Goal: Information Seeking & Learning: Learn about a topic

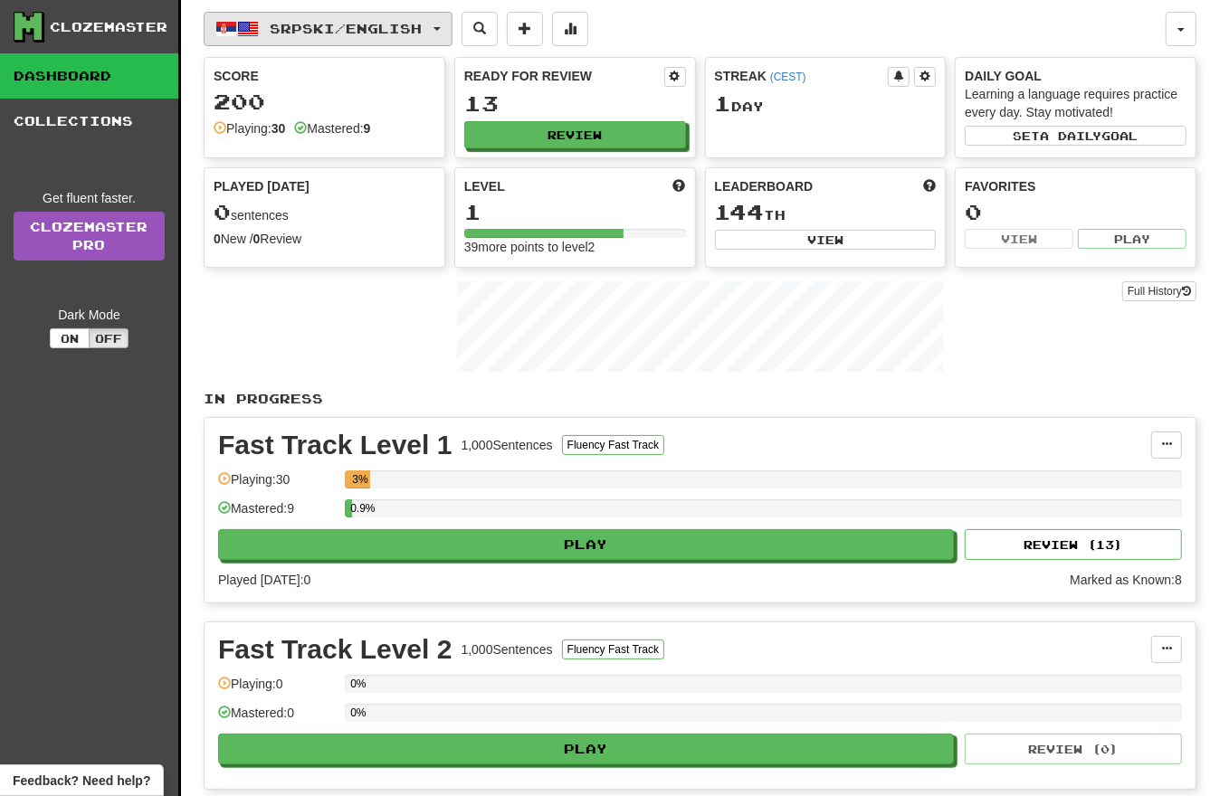
click at [368, 27] on span "Srpski / English" at bounding box center [347, 28] width 152 height 15
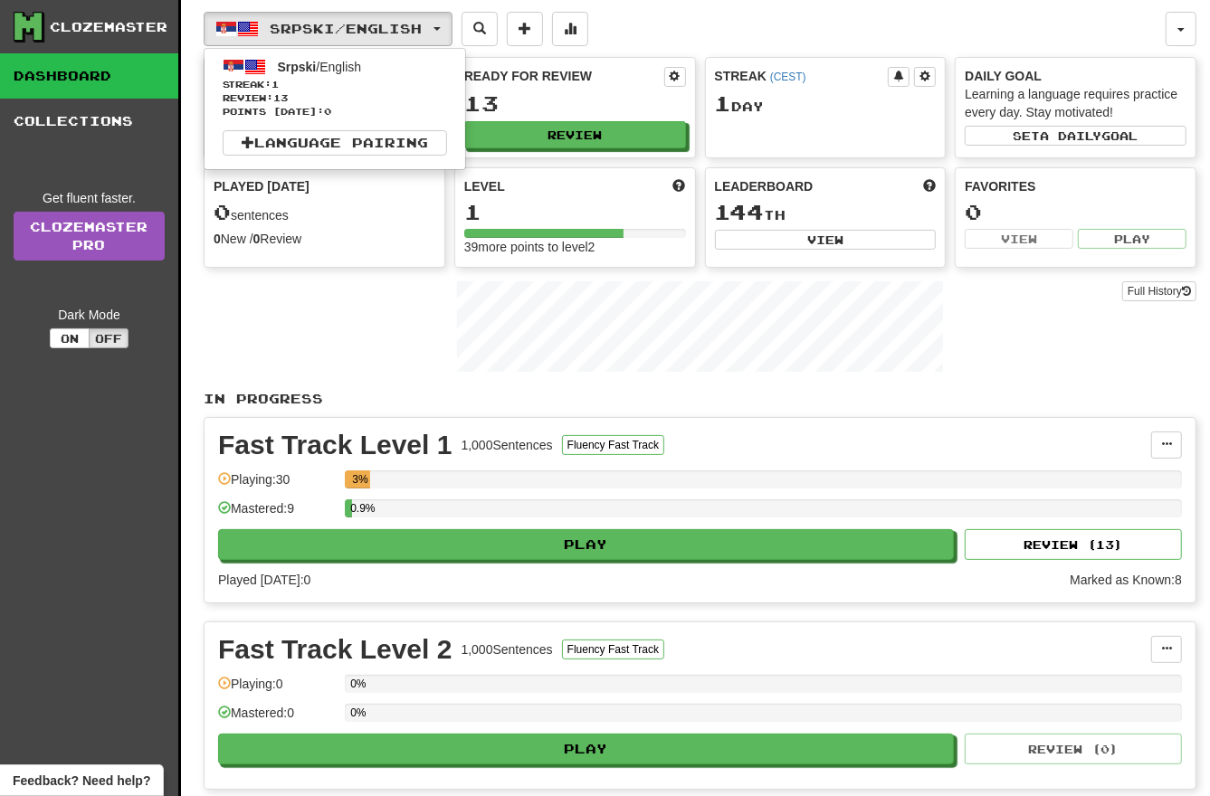
click at [349, 321] on div "Full History" at bounding box center [700, 328] width 993 height 113
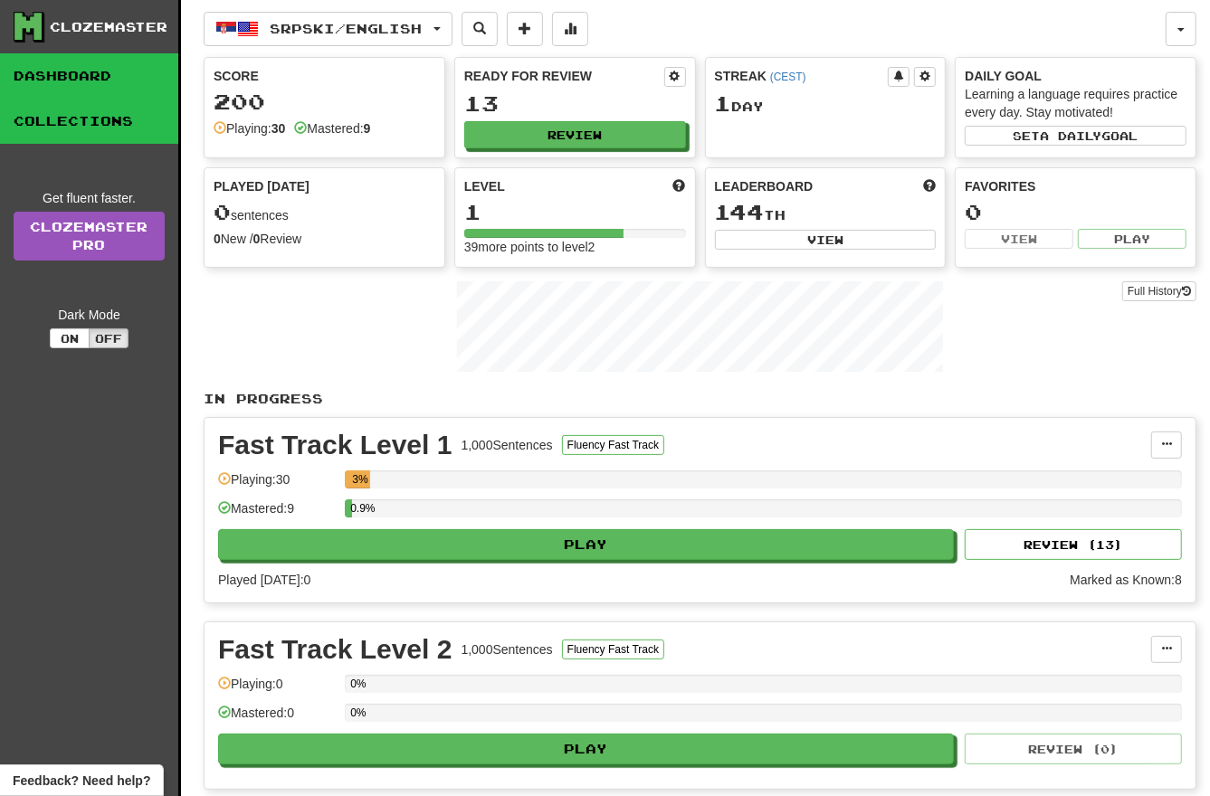
click at [129, 117] on link "Collections" at bounding box center [89, 121] width 178 height 45
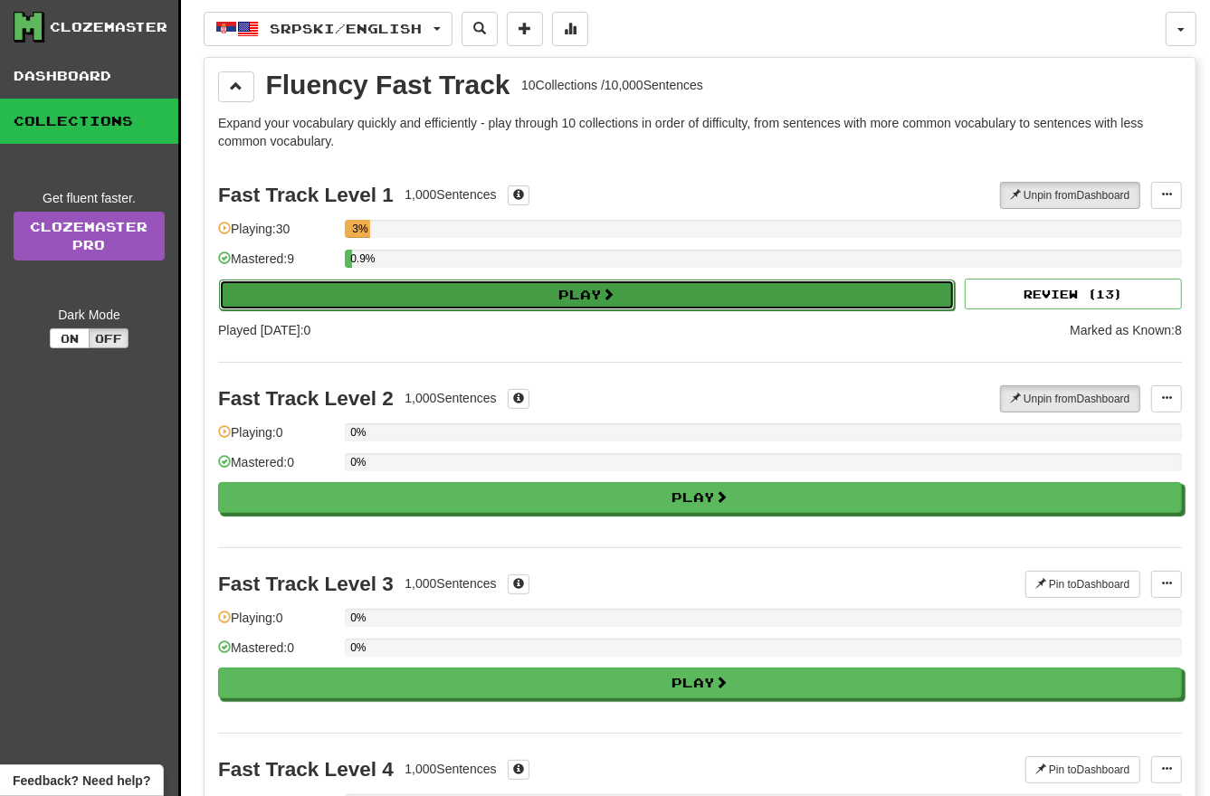
click at [649, 298] on button "Play" at bounding box center [587, 295] width 736 height 31
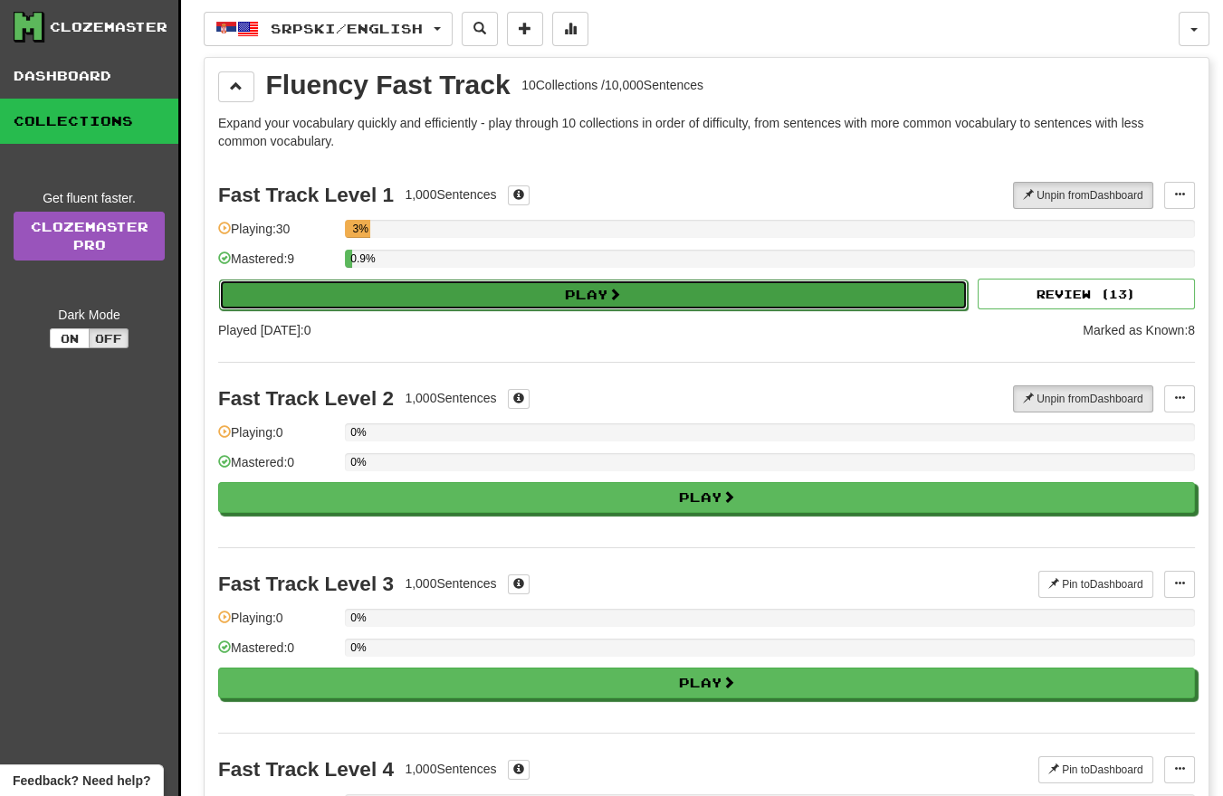
select select "**"
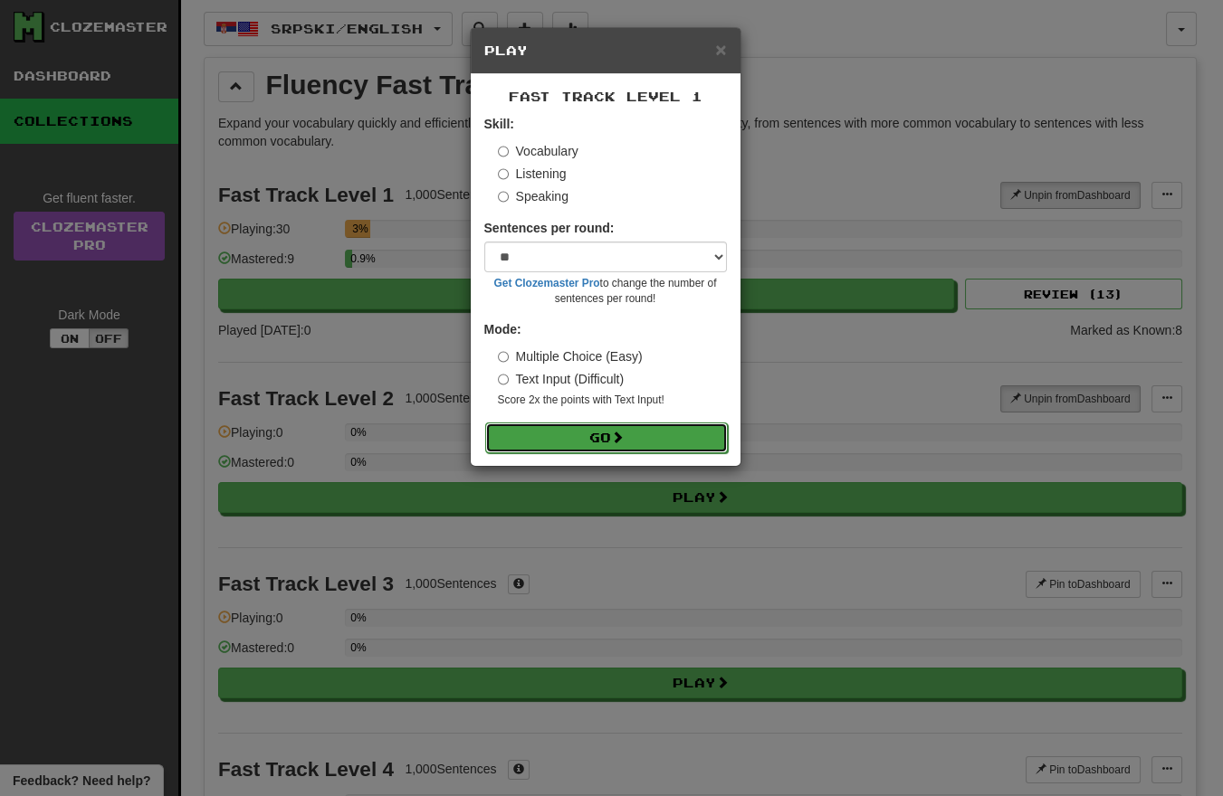
click at [615, 442] on span at bounding box center [617, 437] width 13 height 13
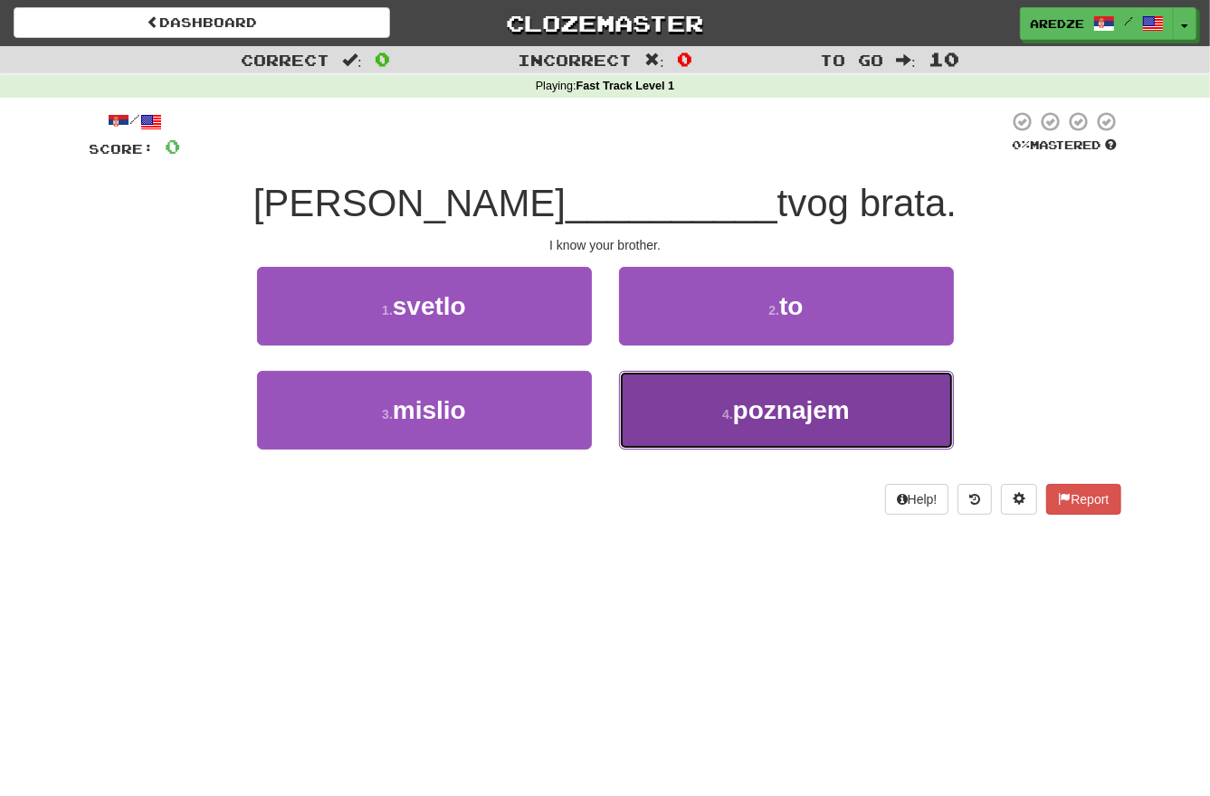
click at [804, 396] on span "poznajem" at bounding box center [791, 410] width 117 height 28
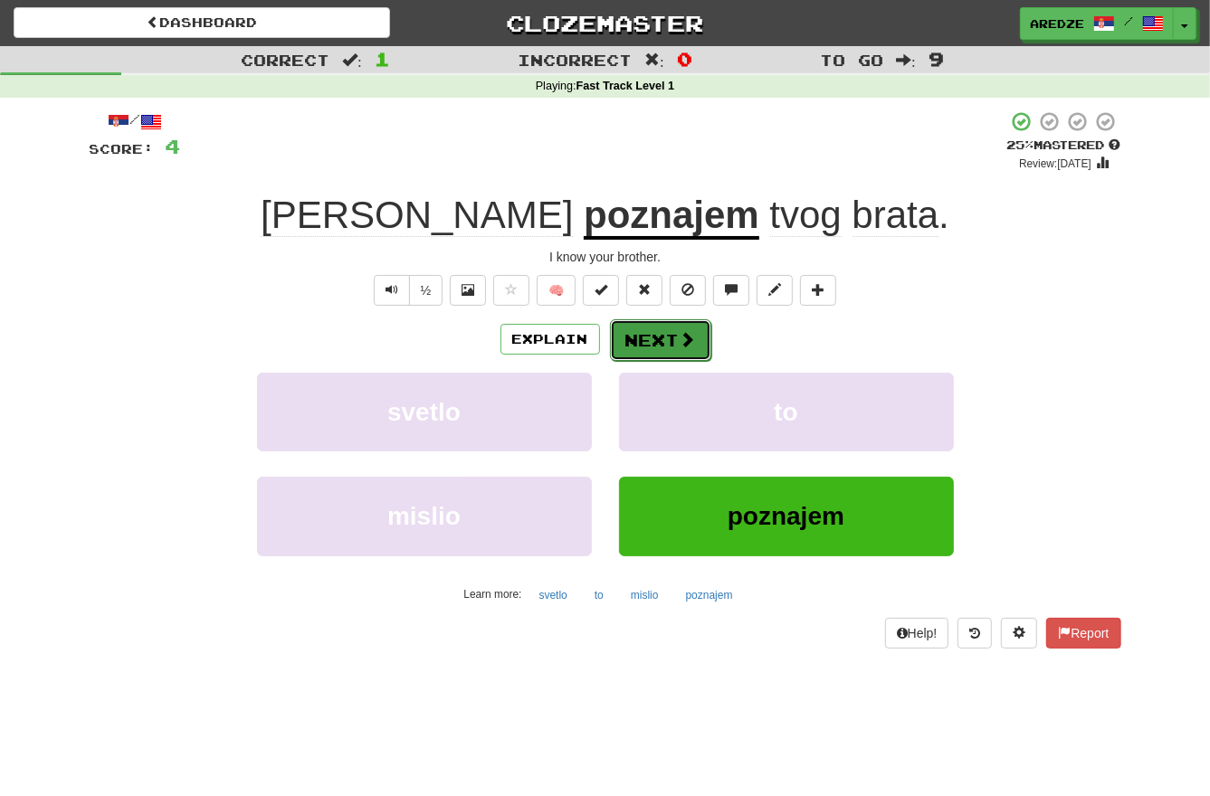
click at [669, 353] on button "Next" at bounding box center [660, 340] width 101 height 42
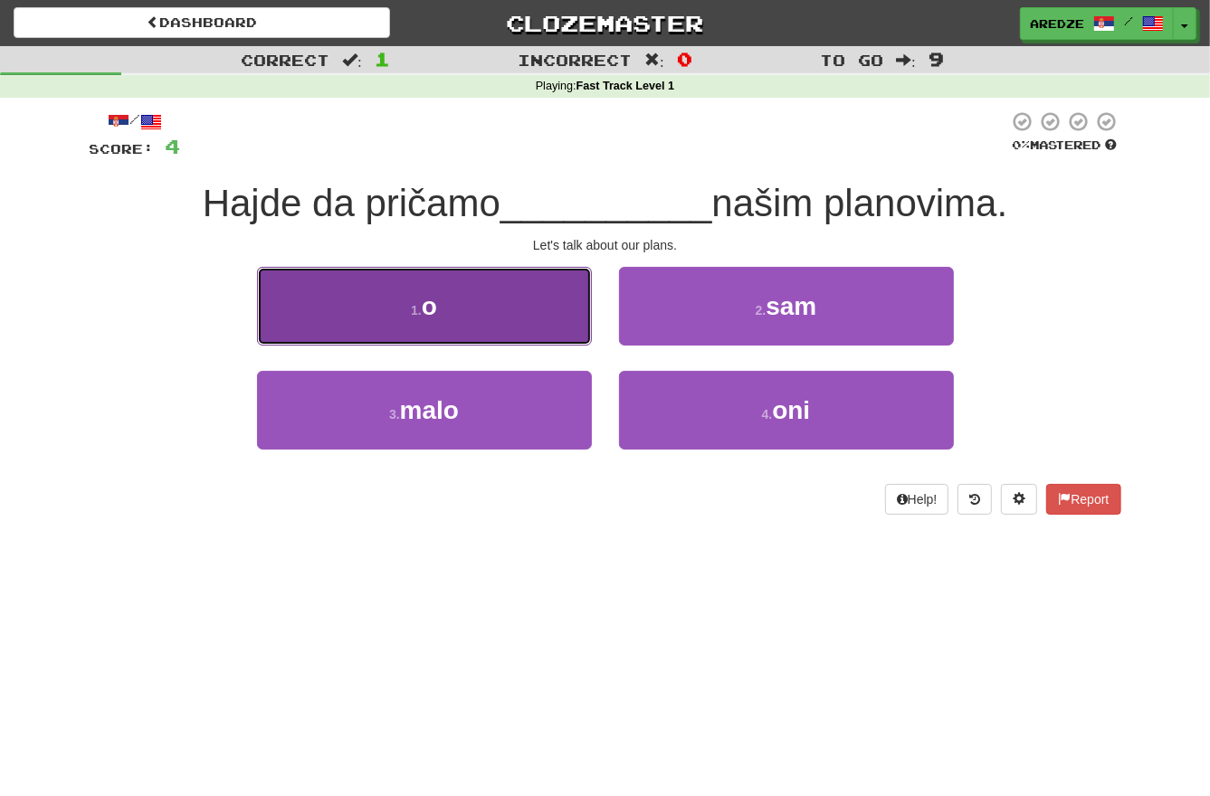
click at [530, 328] on button "1 . o" at bounding box center [424, 306] width 335 height 79
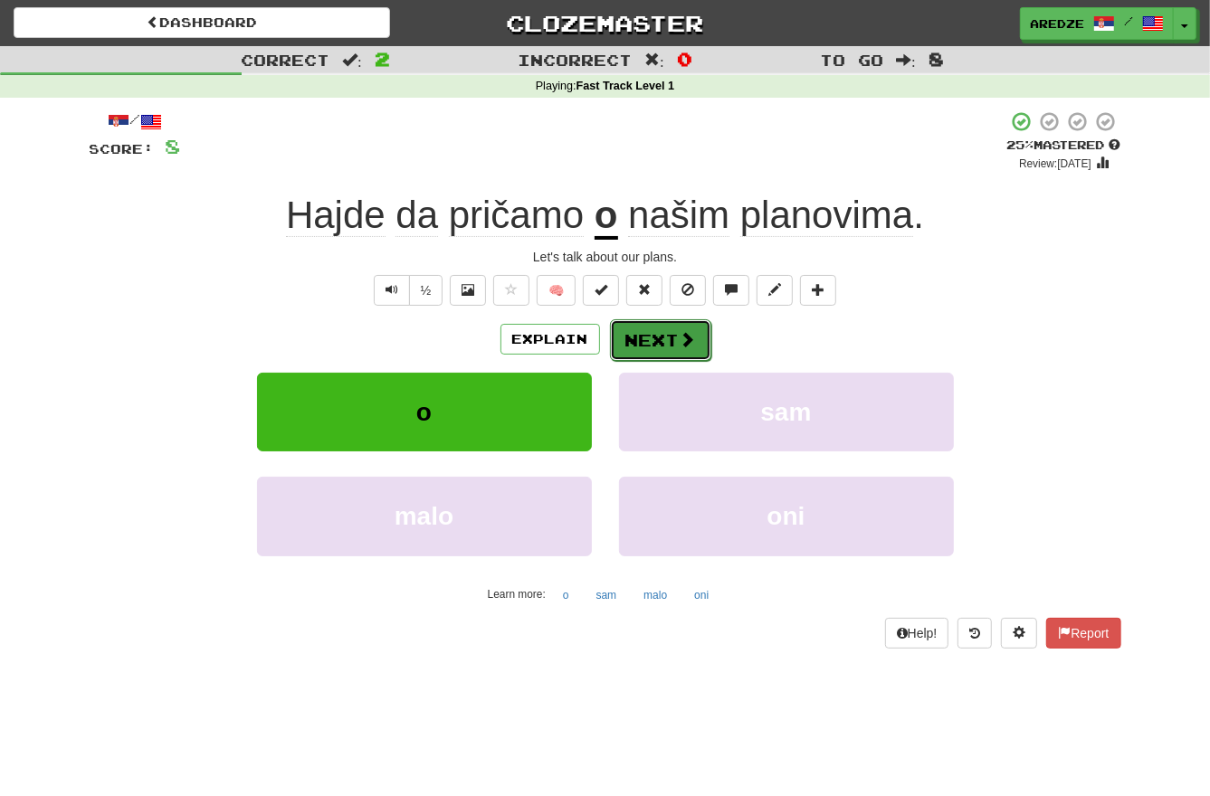
click at [652, 347] on button "Next" at bounding box center [660, 340] width 101 height 42
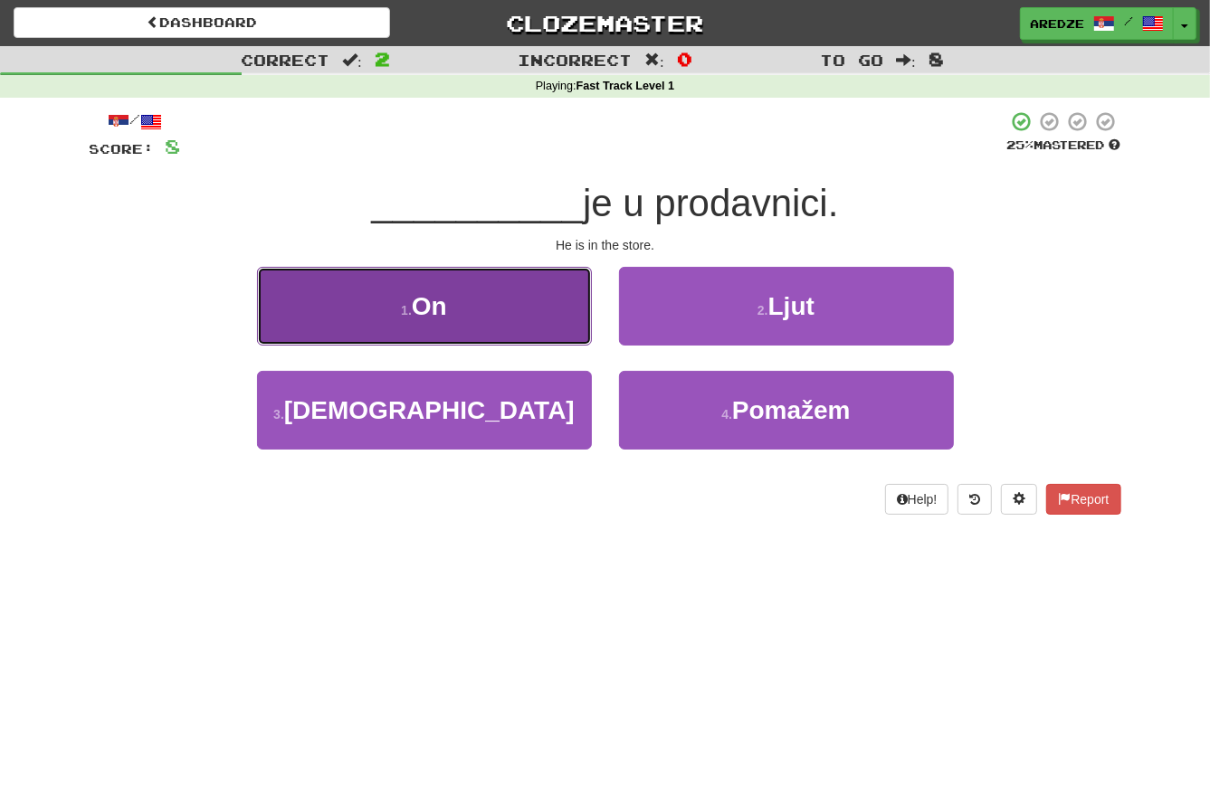
click at [452, 326] on button "1 . On" at bounding box center [424, 306] width 335 height 79
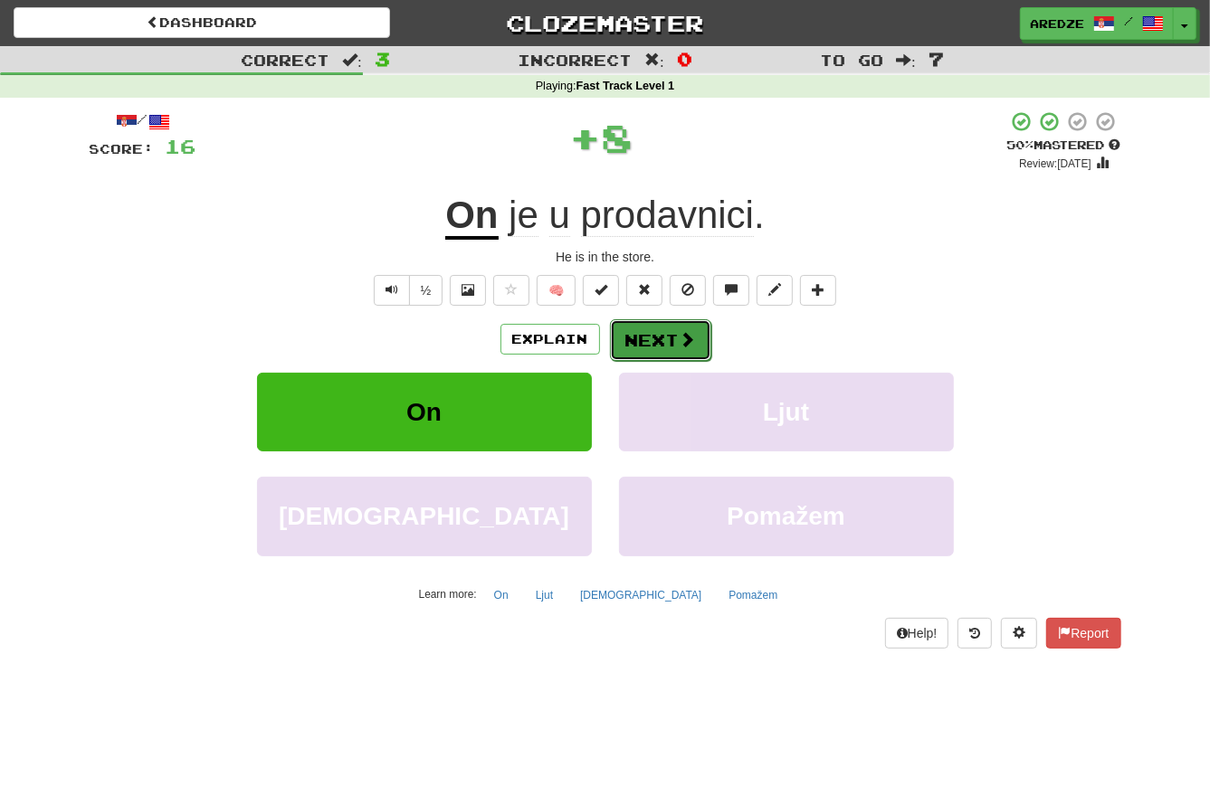
click at [665, 328] on button "Next" at bounding box center [660, 340] width 101 height 42
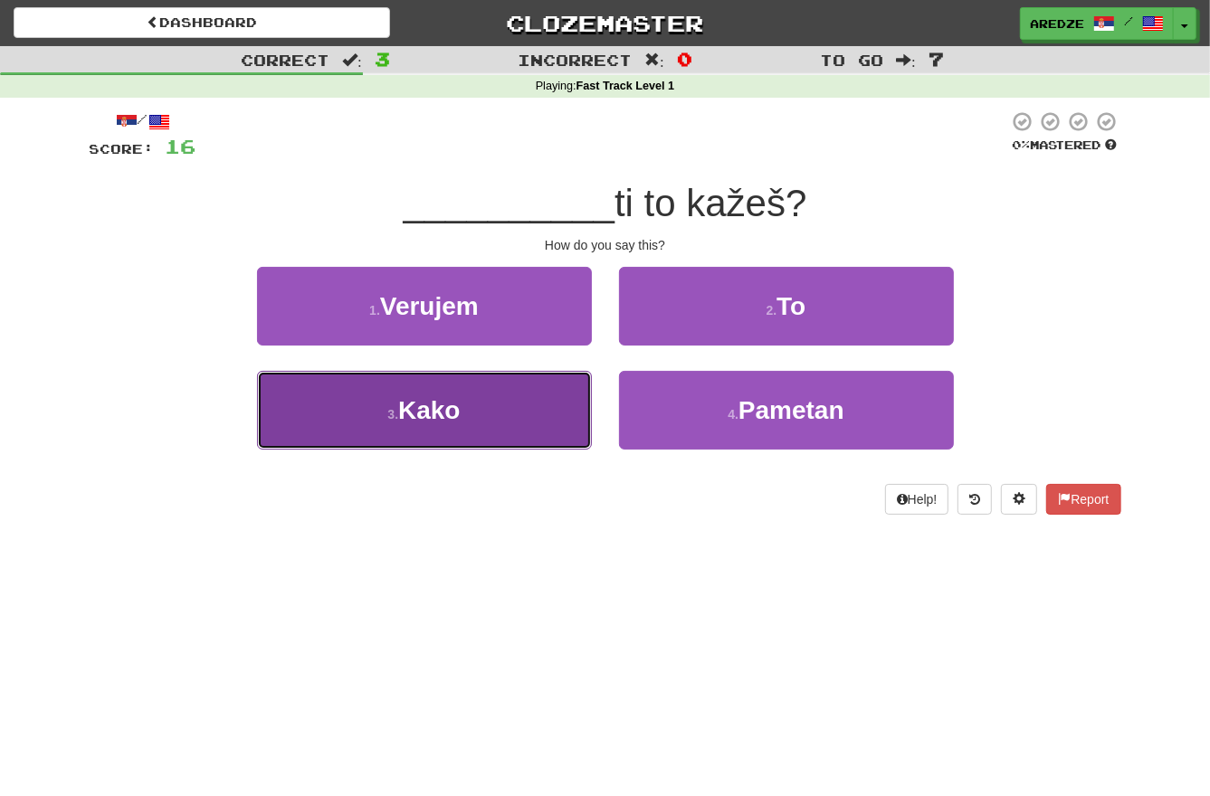
click at [474, 415] on button "3 . Kako" at bounding box center [424, 410] width 335 height 79
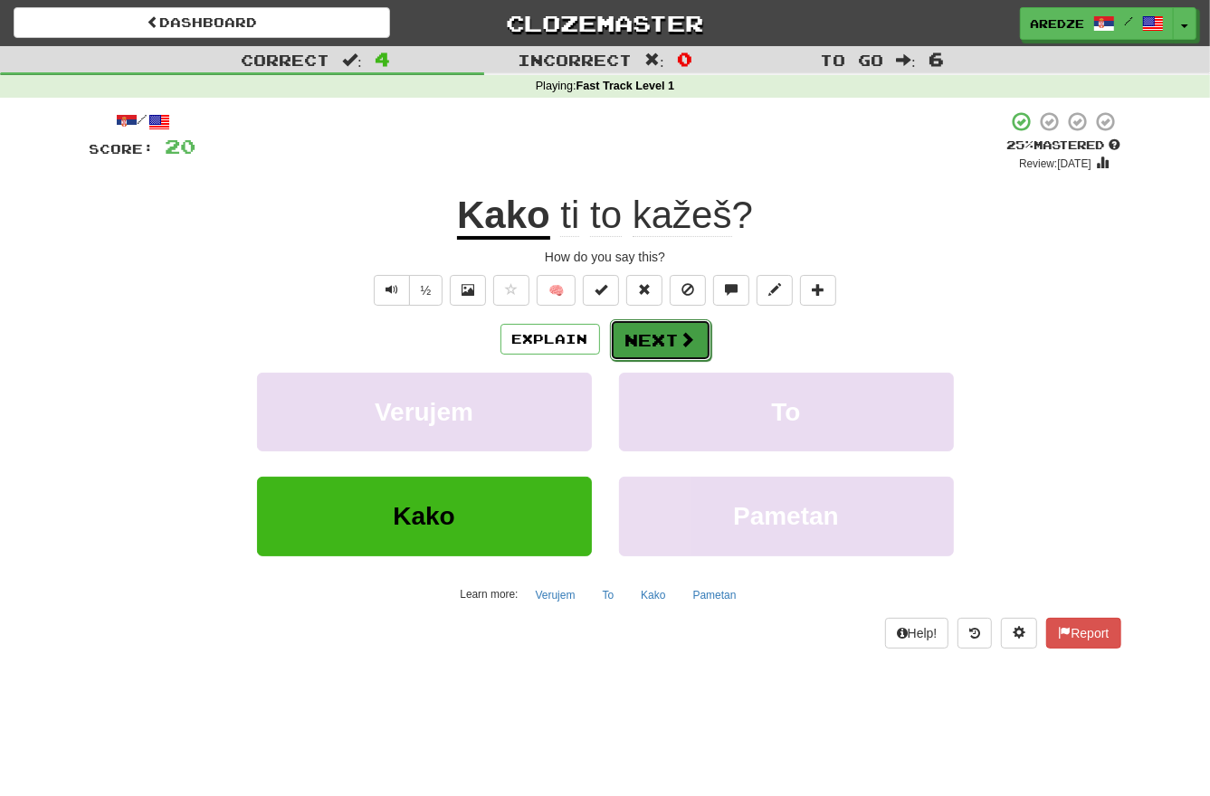
click at [674, 335] on button "Next" at bounding box center [660, 340] width 101 height 42
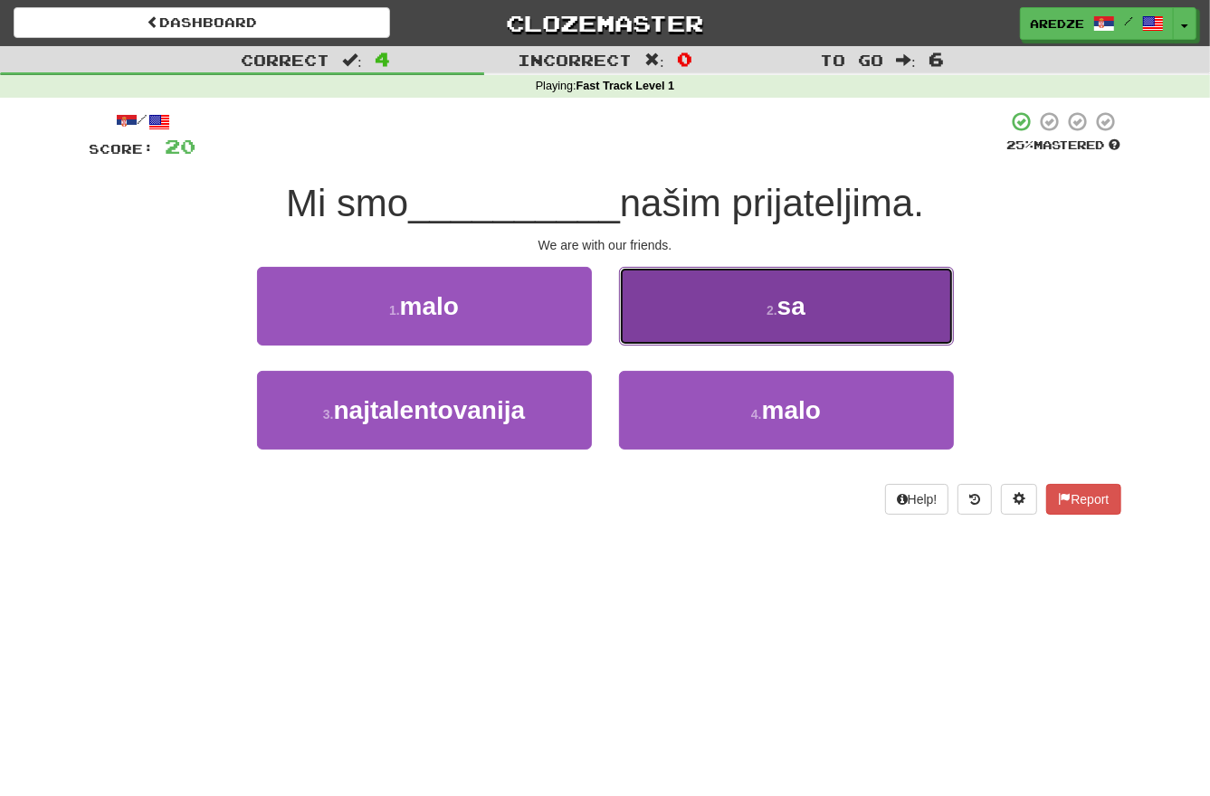
click at [810, 309] on button "2 . sa" at bounding box center [786, 306] width 335 height 79
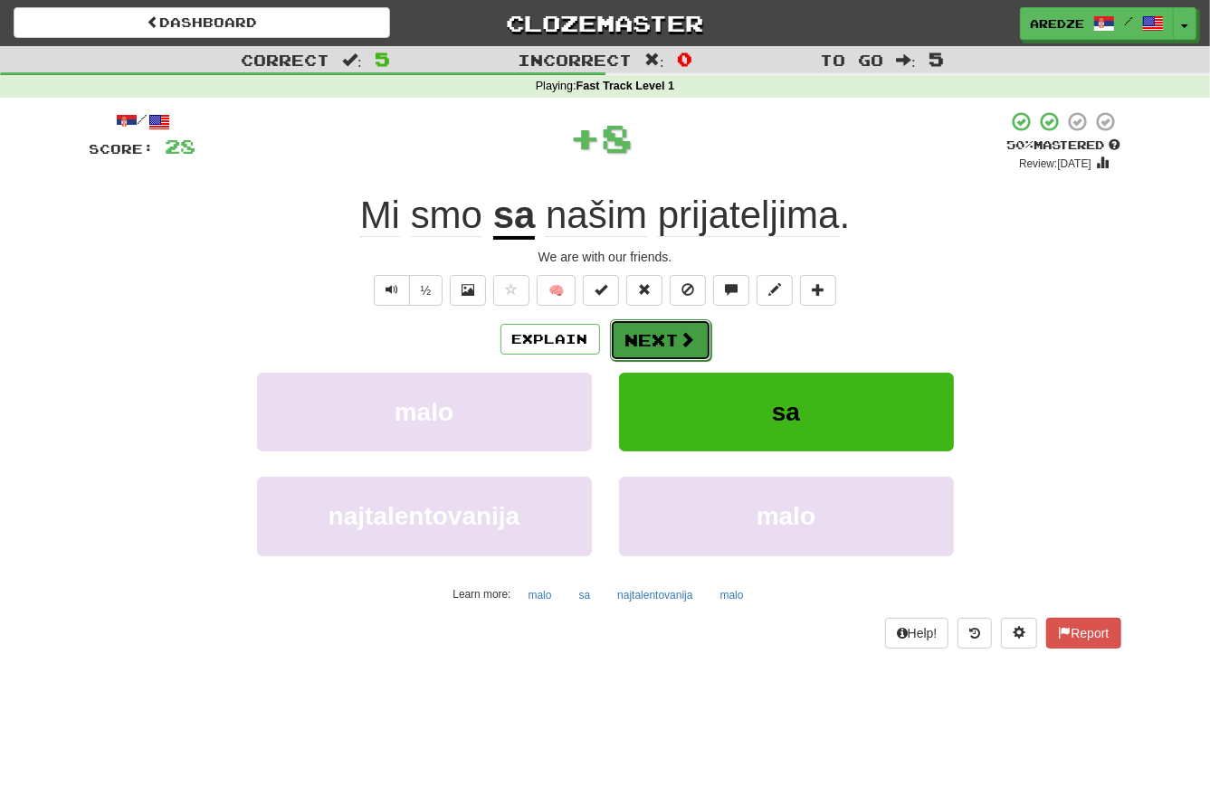
click at [661, 336] on button "Next" at bounding box center [660, 340] width 101 height 42
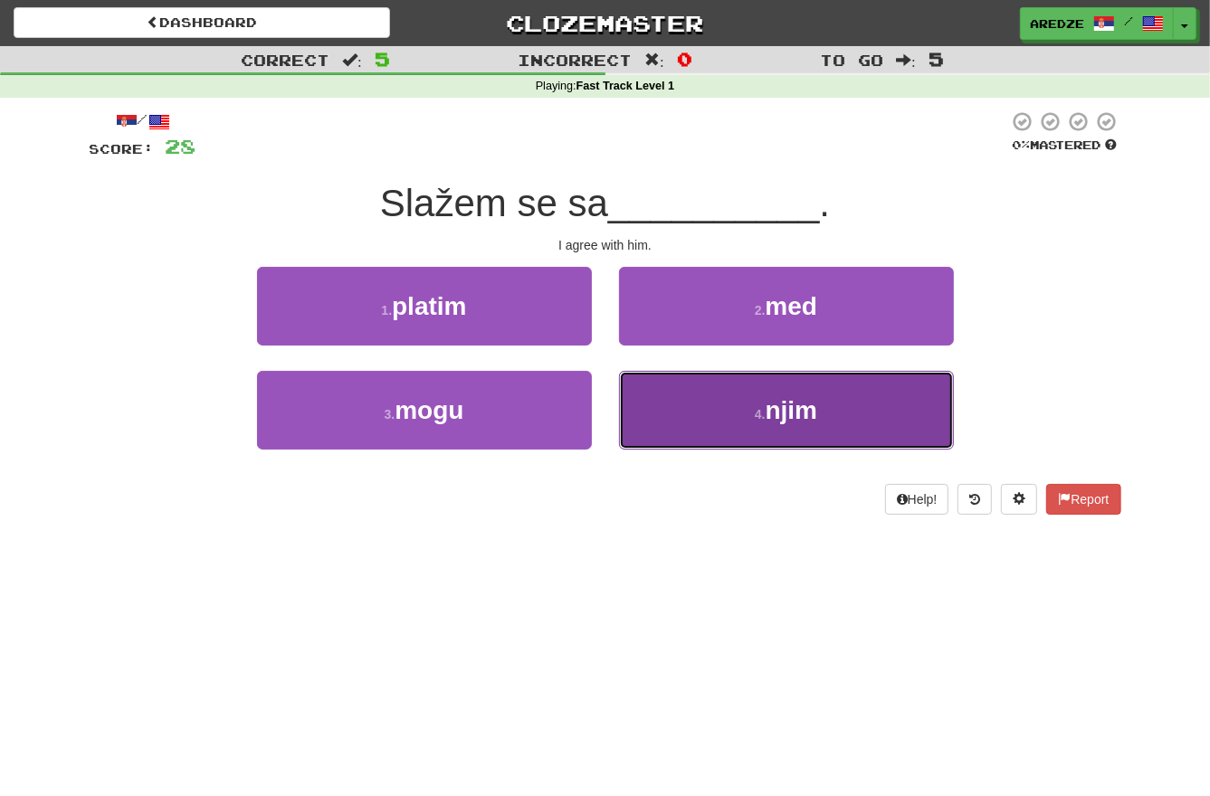
click at [789, 410] on span "njim" at bounding box center [792, 410] width 52 height 28
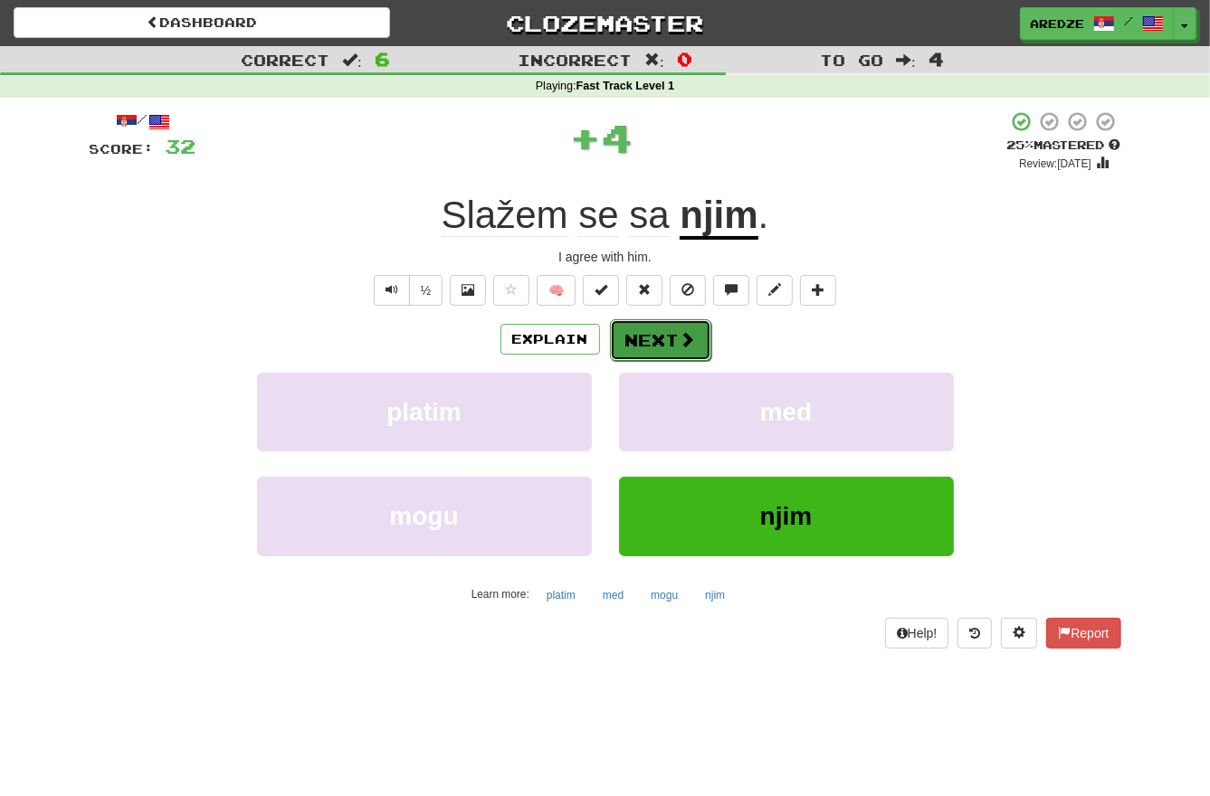
click at [669, 335] on button "Next" at bounding box center [660, 340] width 101 height 42
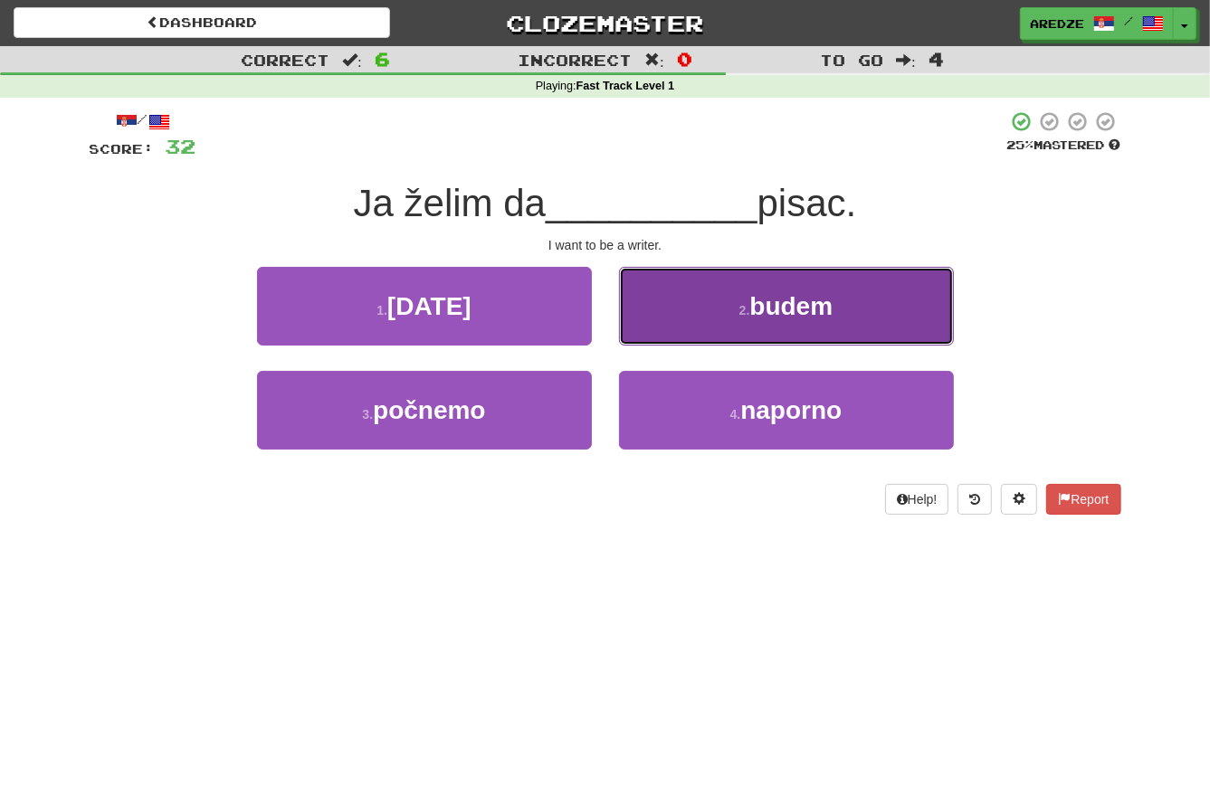
click at [838, 314] on button "2 . budem" at bounding box center [786, 306] width 335 height 79
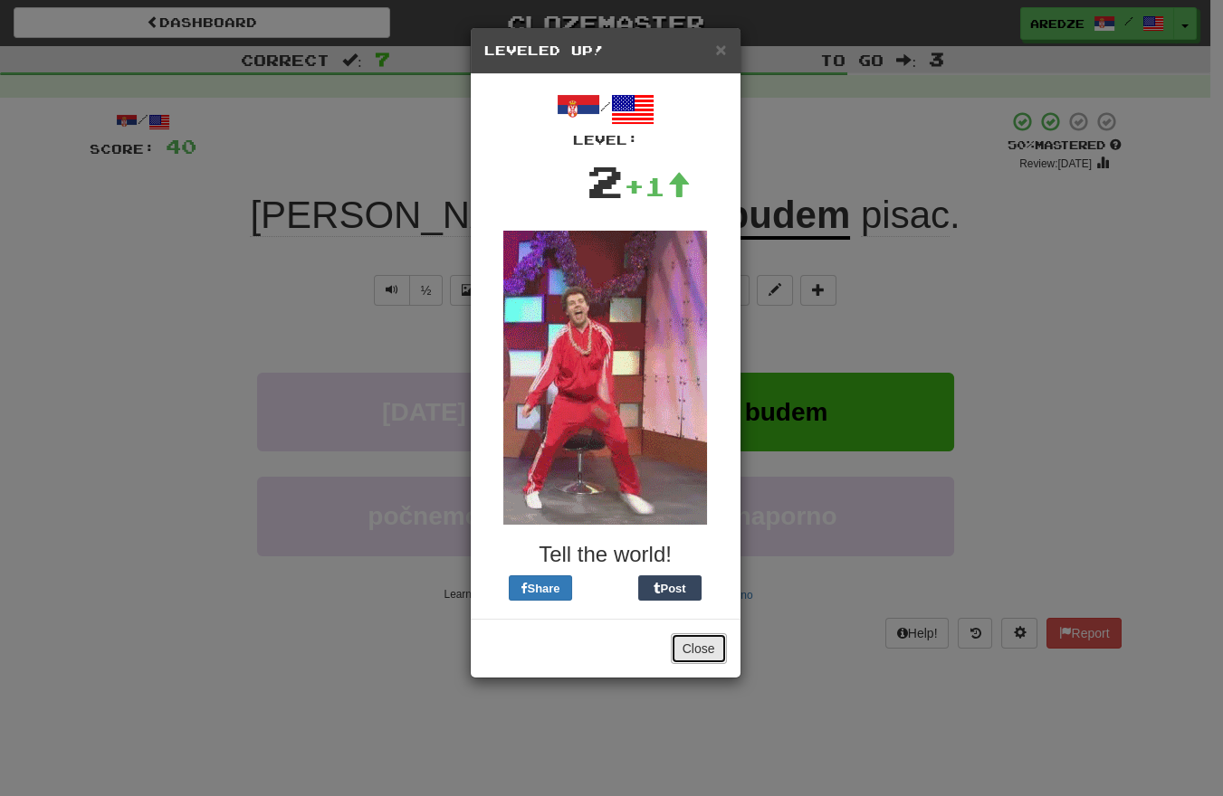
click at [700, 645] on button "Close" at bounding box center [699, 648] width 56 height 31
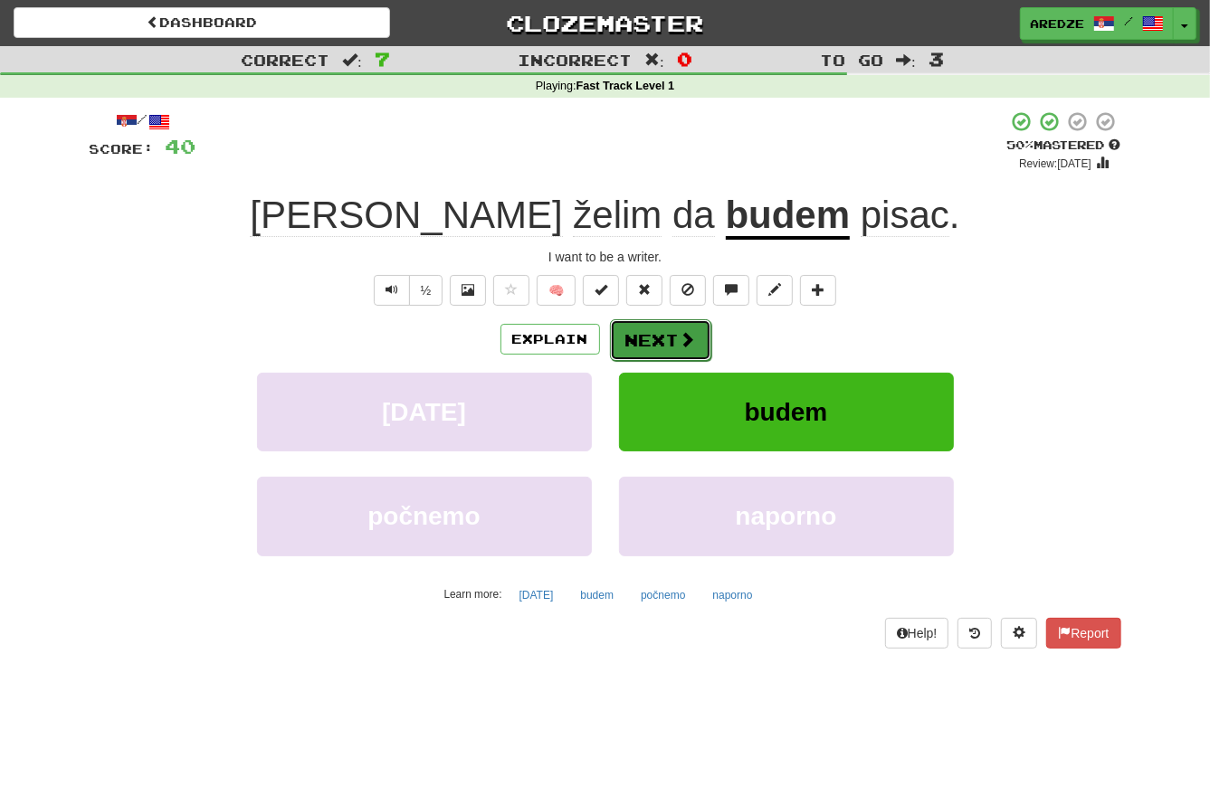
click at [654, 339] on button "Next" at bounding box center [660, 340] width 101 height 42
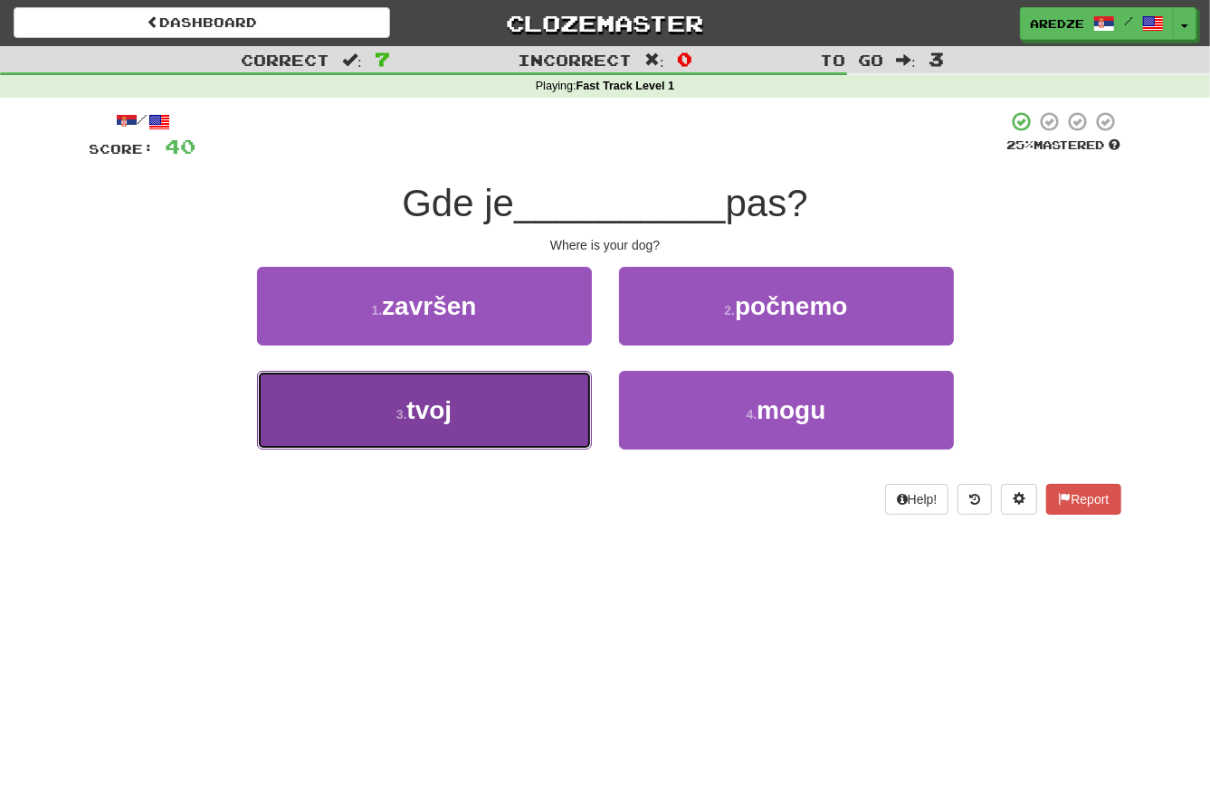
click at [499, 423] on button "3 . tvoj" at bounding box center [424, 410] width 335 height 79
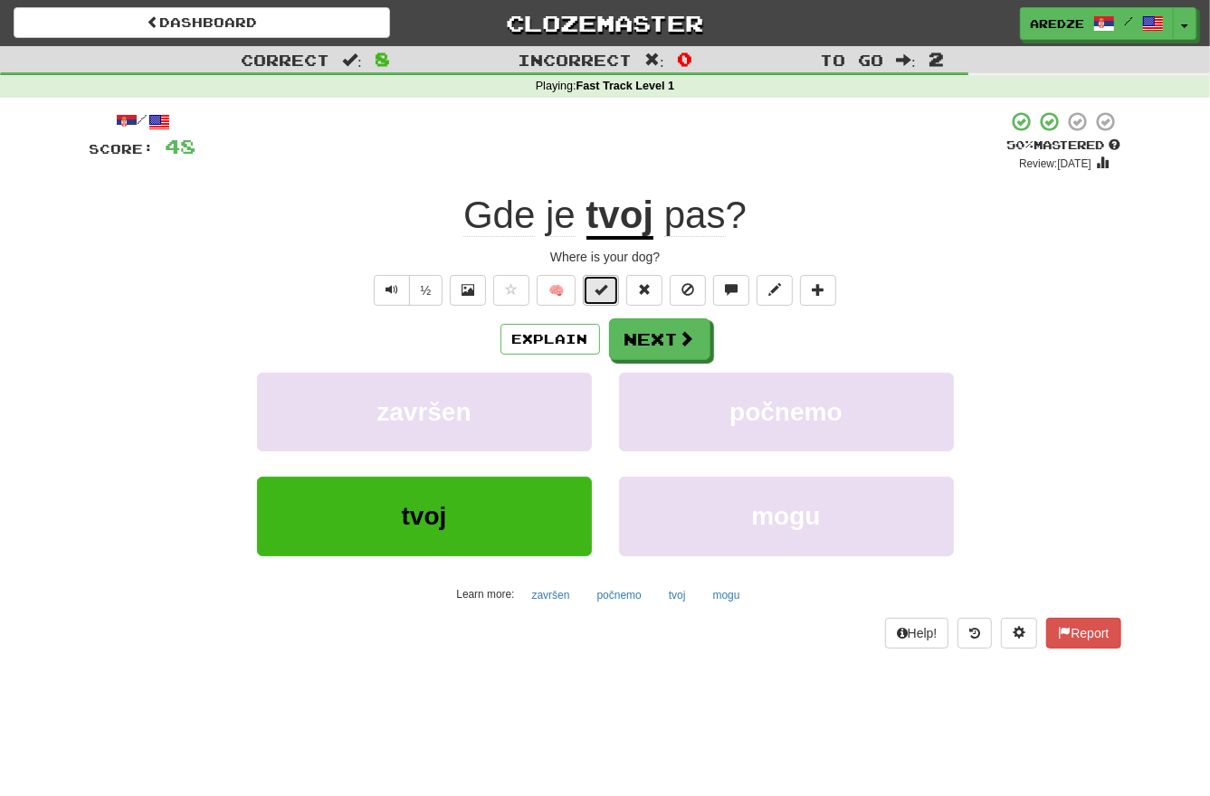
click at [592, 290] on button at bounding box center [601, 290] width 36 height 31
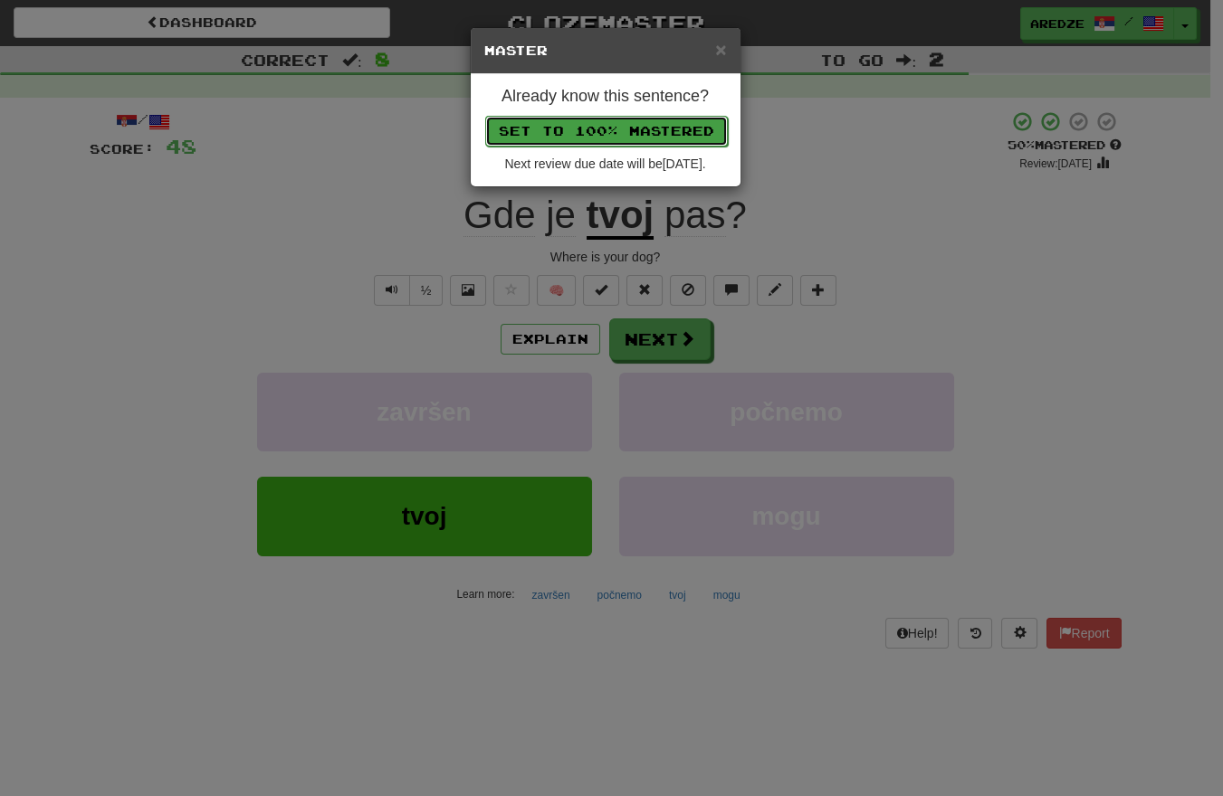
click at [485, 116] on button "Set to 100% Mastered" at bounding box center [606, 131] width 243 height 31
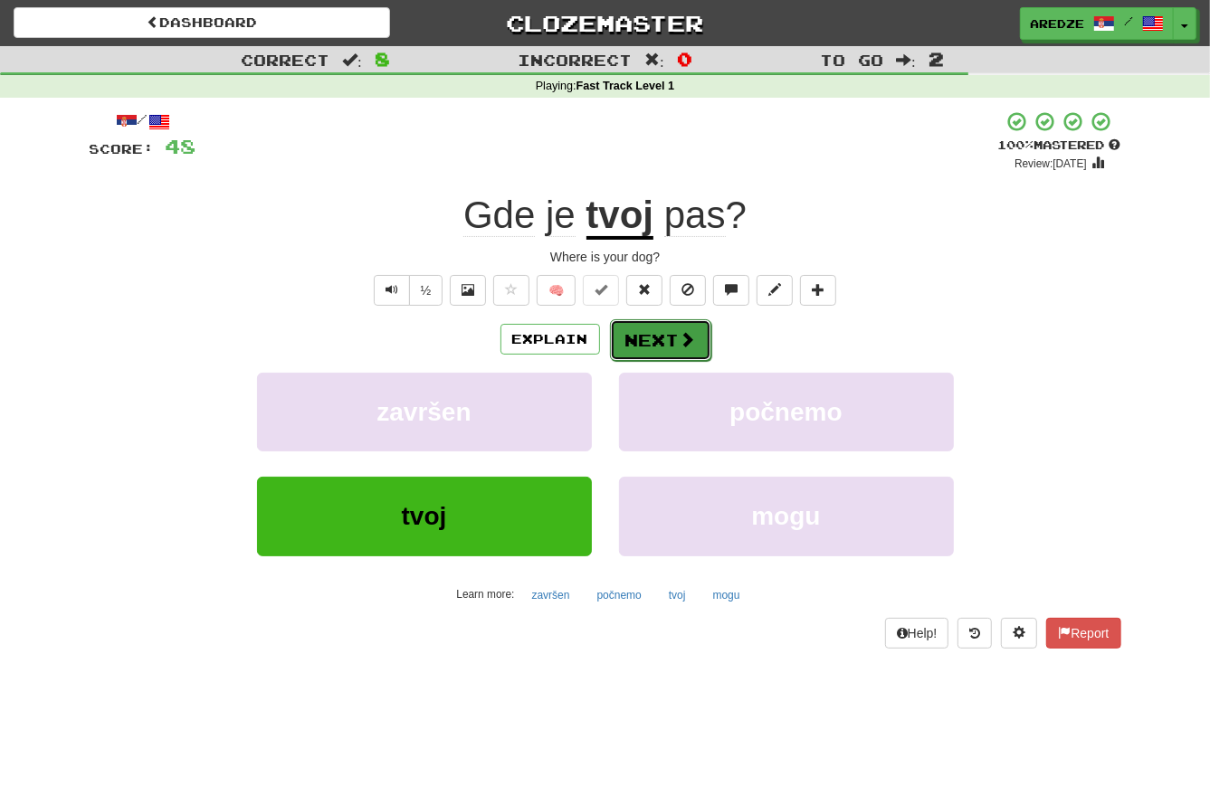
click at [654, 338] on button "Next" at bounding box center [660, 340] width 101 height 42
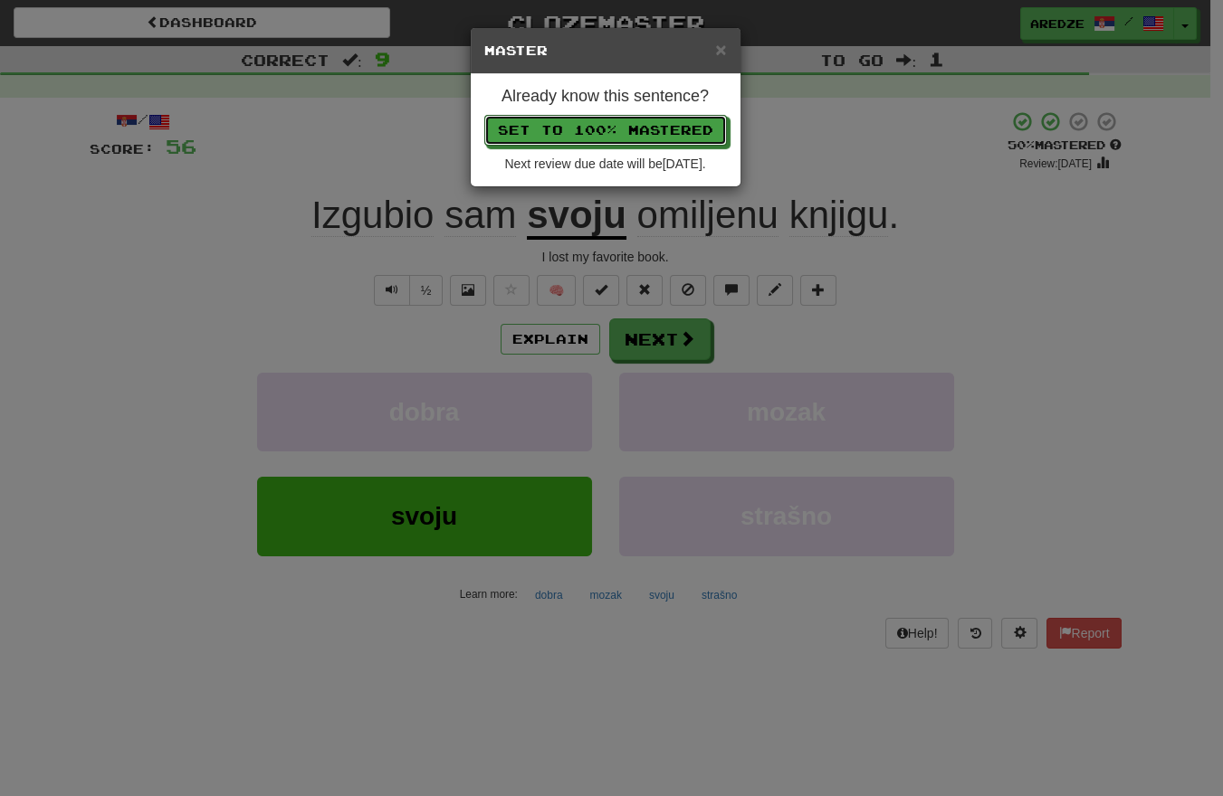
click at [484, 115] on button "Set to 100% Mastered" at bounding box center [605, 130] width 243 height 31
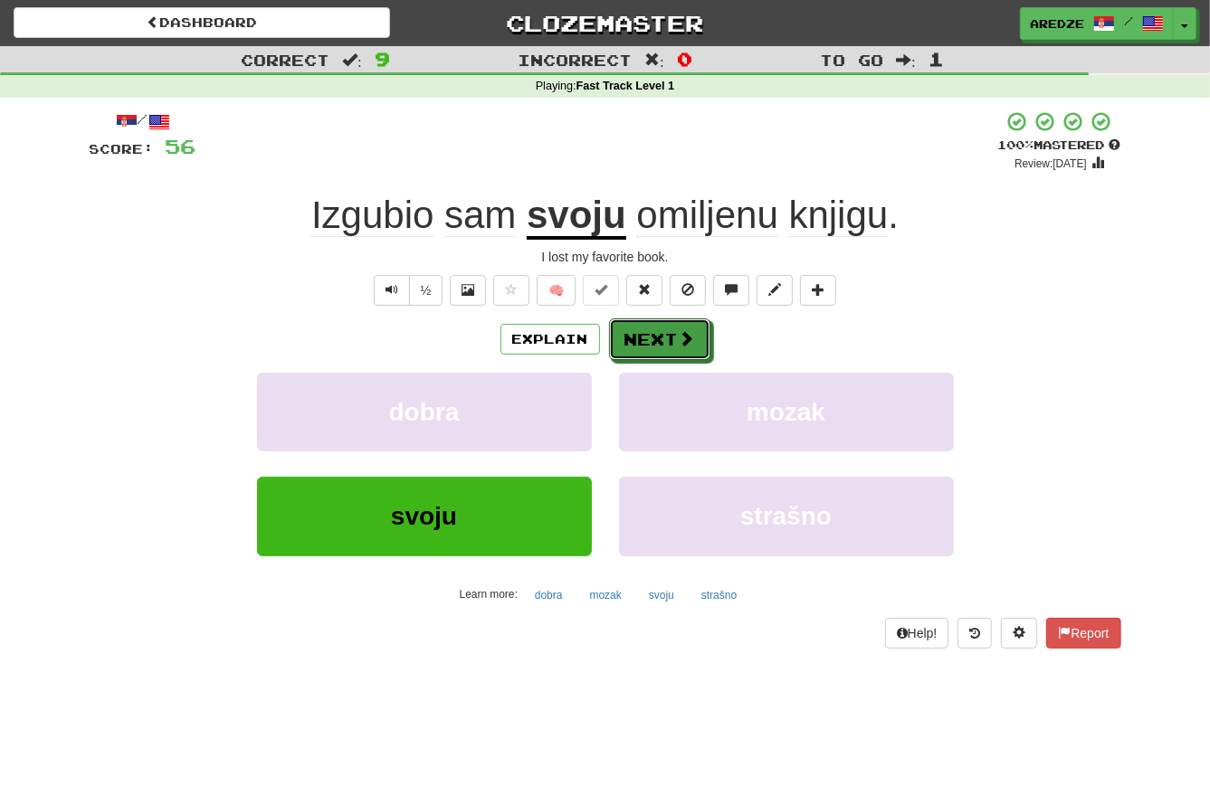
click at [654, 338] on button "Next" at bounding box center [659, 340] width 101 height 42
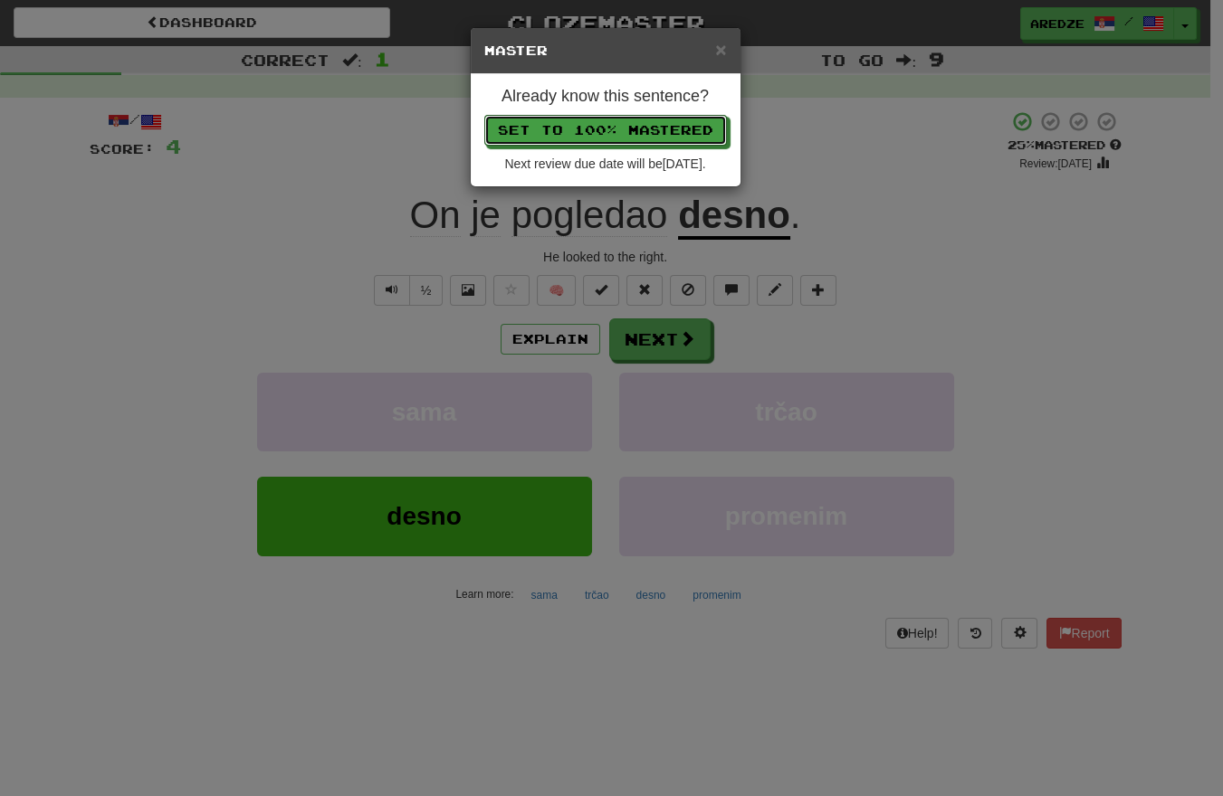
click at [484, 115] on button "Set to 100% Mastered" at bounding box center [605, 130] width 243 height 31
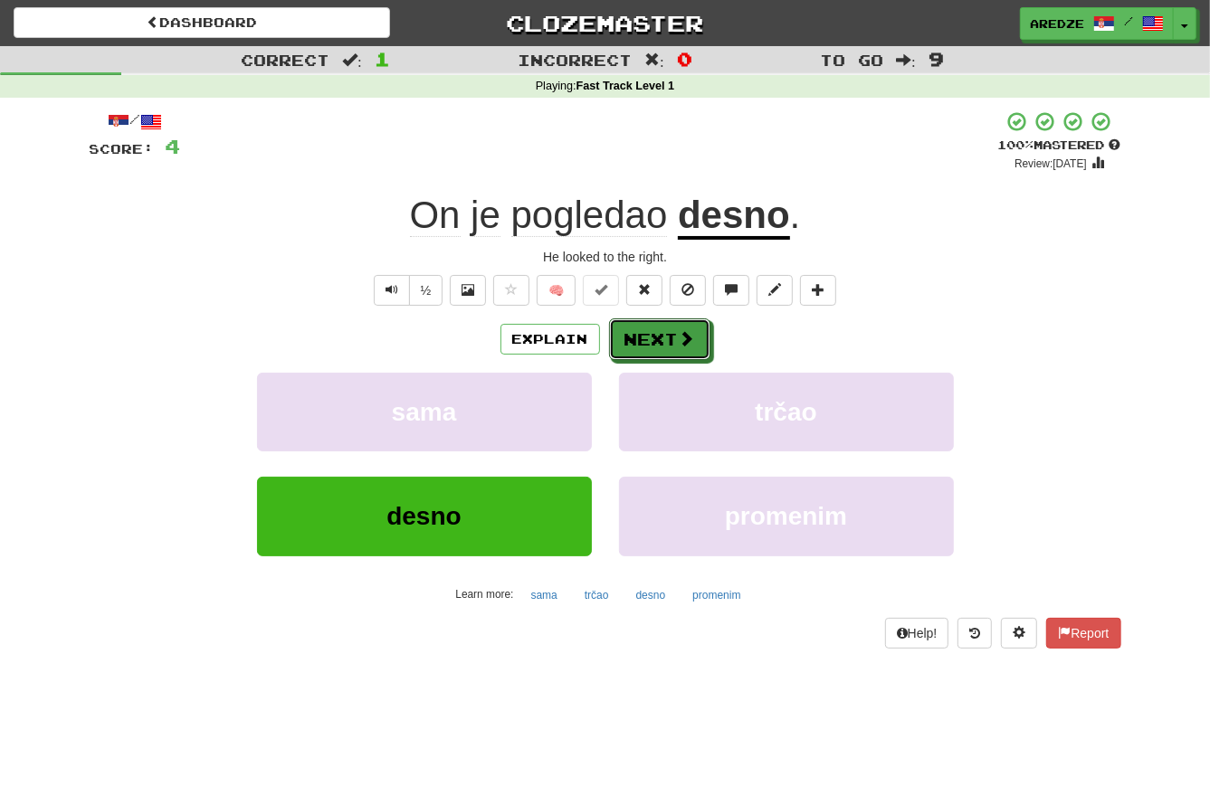
click at [654, 338] on button "Next" at bounding box center [659, 340] width 101 height 42
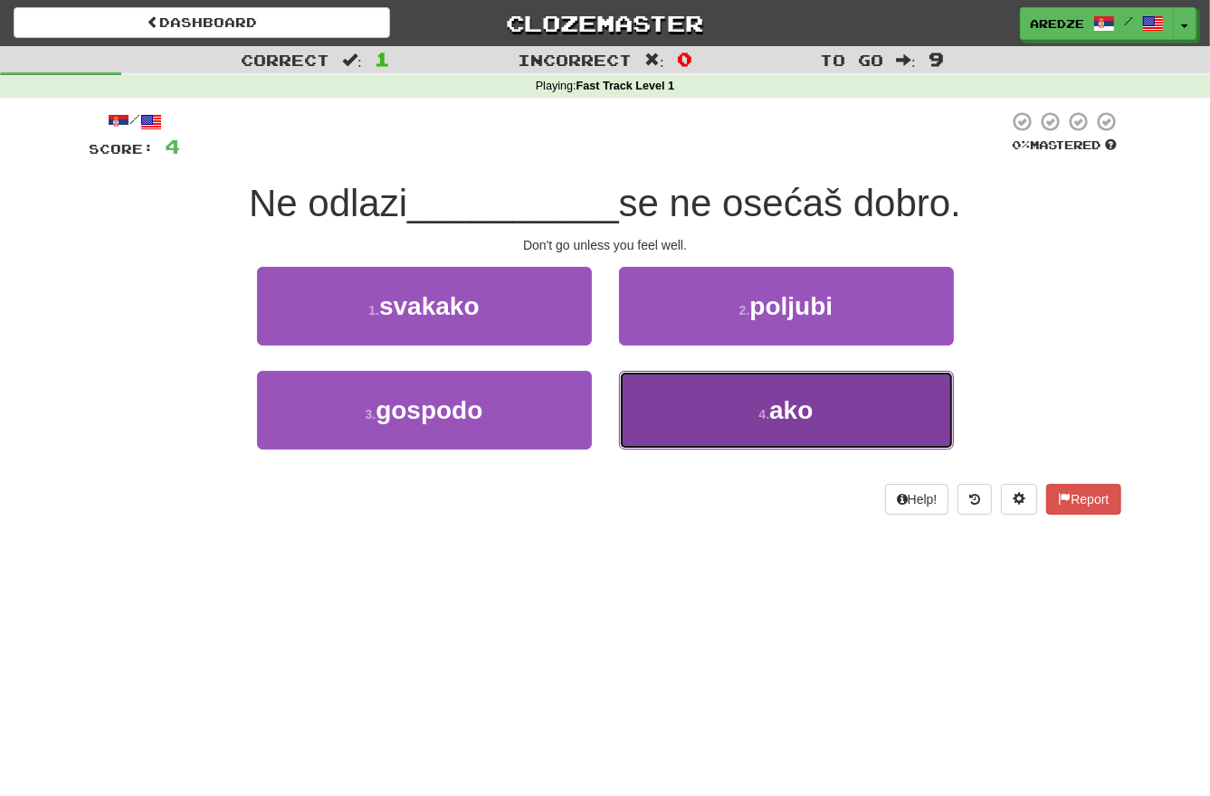
click at [822, 417] on button "4 . ako" at bounding box center [786, 410] width 335 height 79
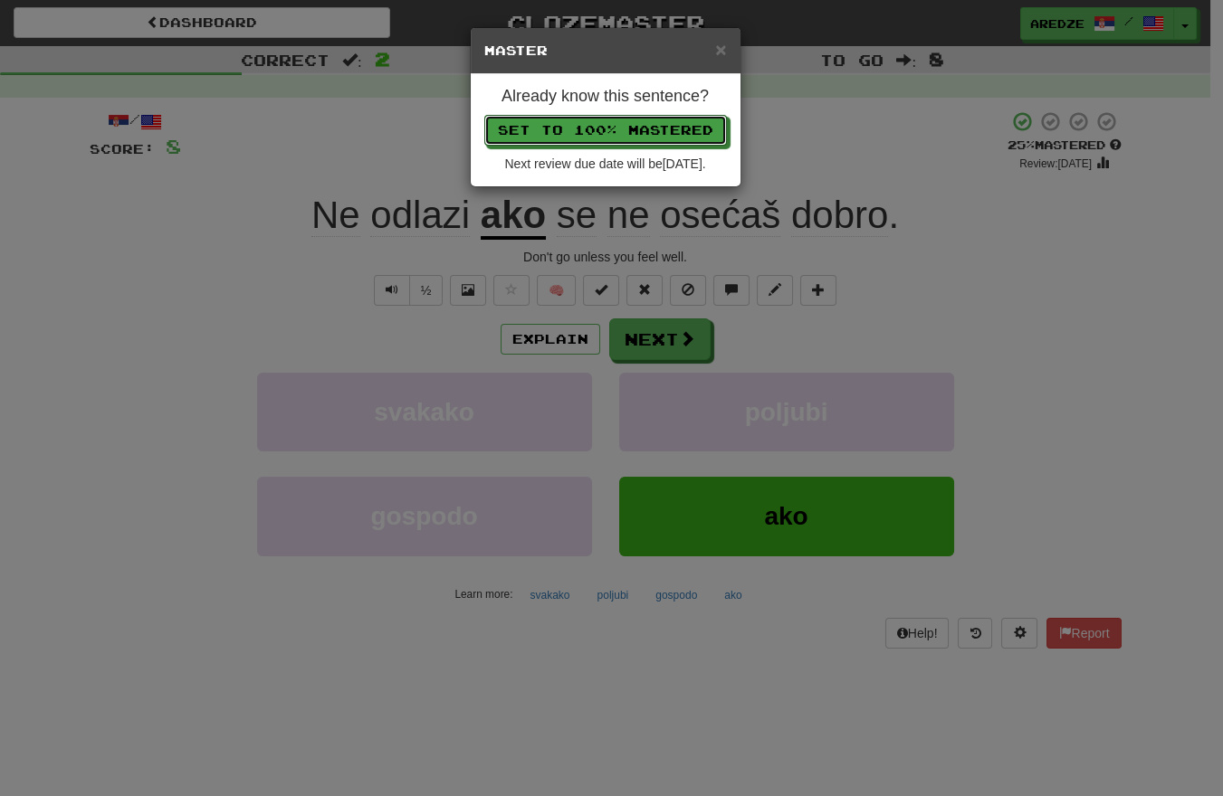
click at [484, 115] on button "Set to 100% Mastered" at bounding box center [605, 130] width 243 height 31
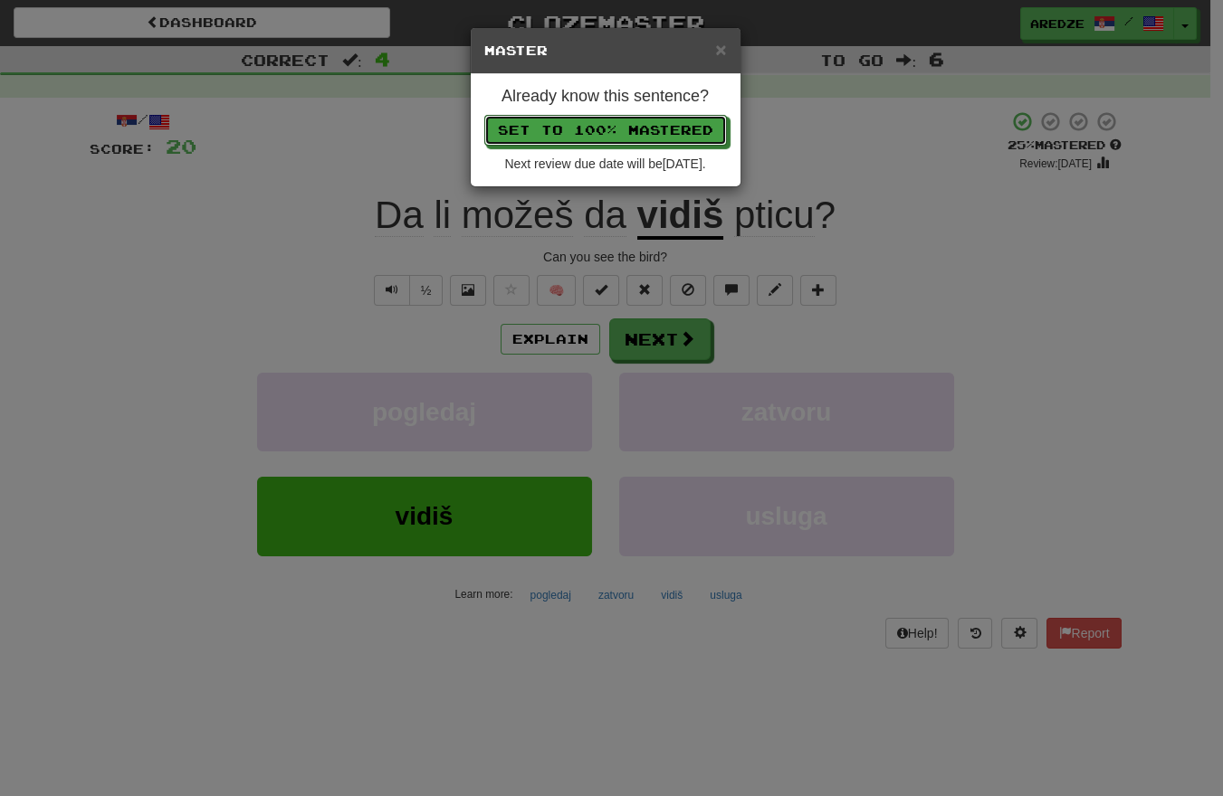
click at [484, 115] on button "Set to 100% Mastered" at bounding box center [605, 130] width 243 height 31
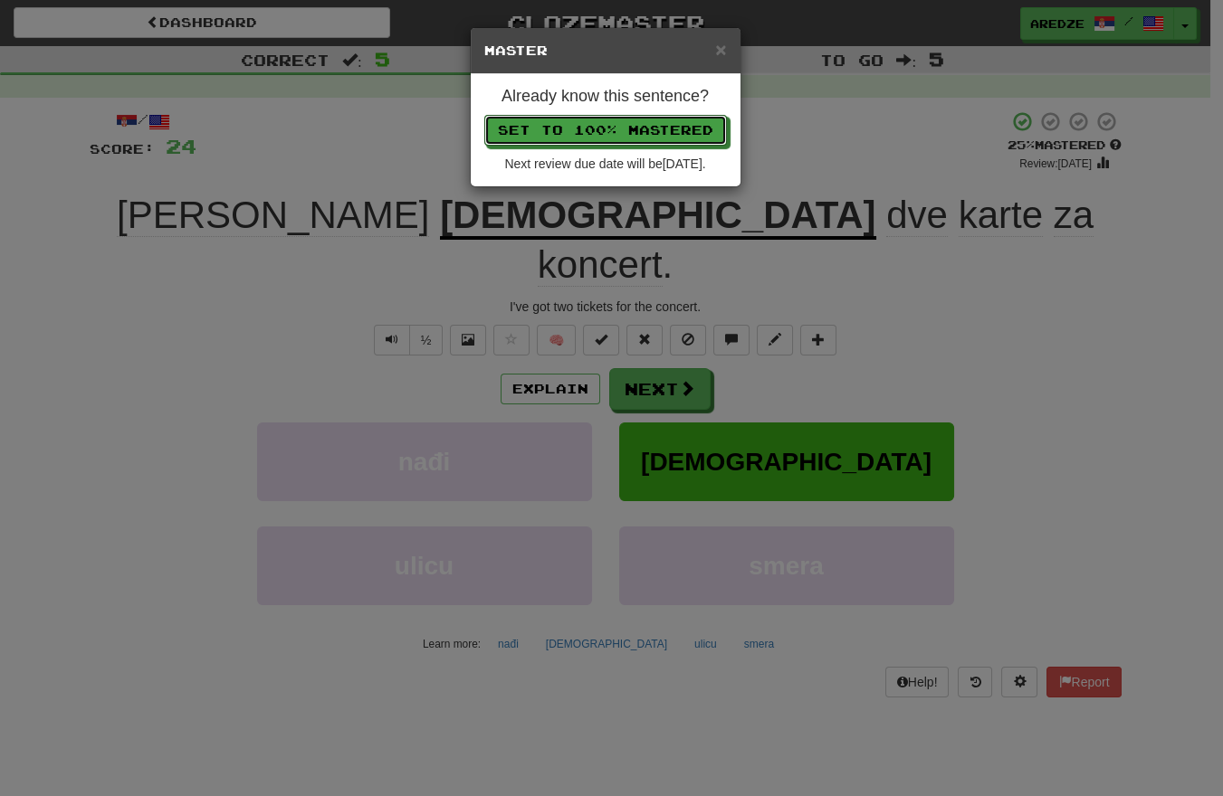
click at [484, 115] on button "Set to 100% Mastered" at bounding box center [605, 130] width 243 height 31
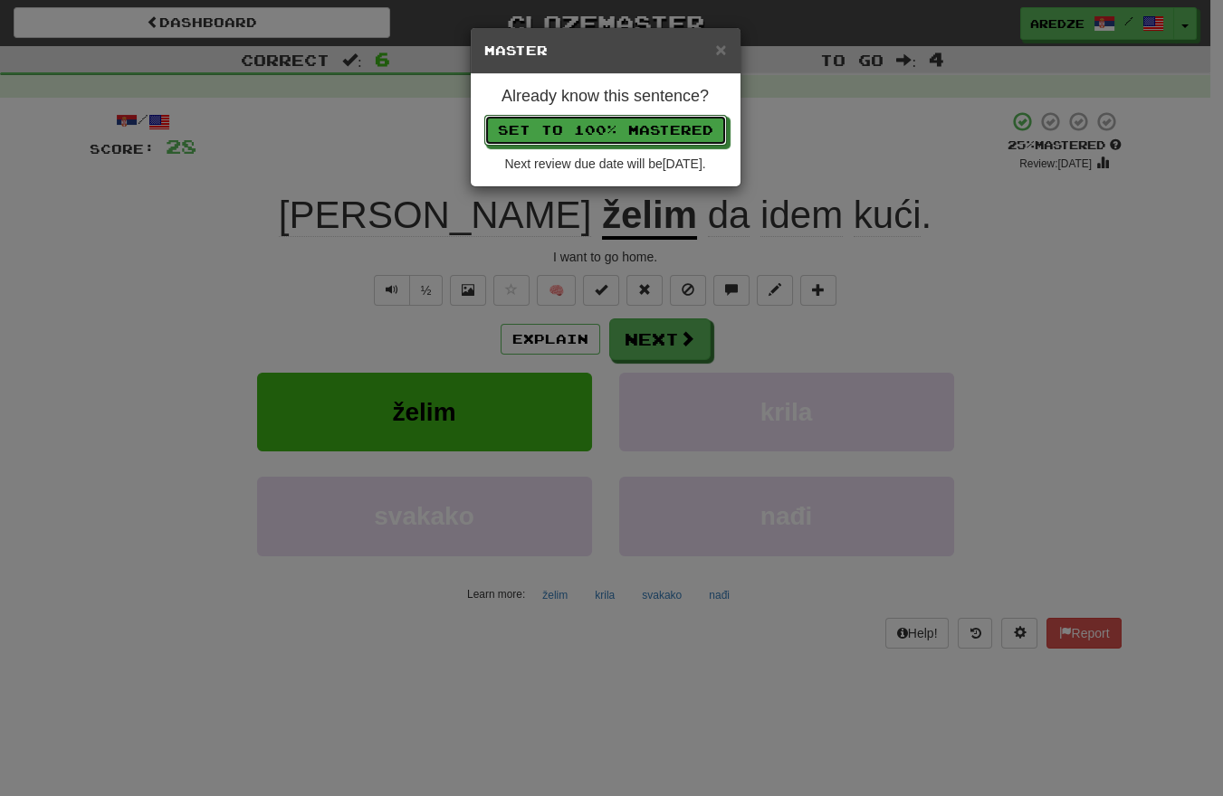
click at [484, 115] on button "Set to 100% Mastered" at bounding box center [605, 130] width 243 height 31
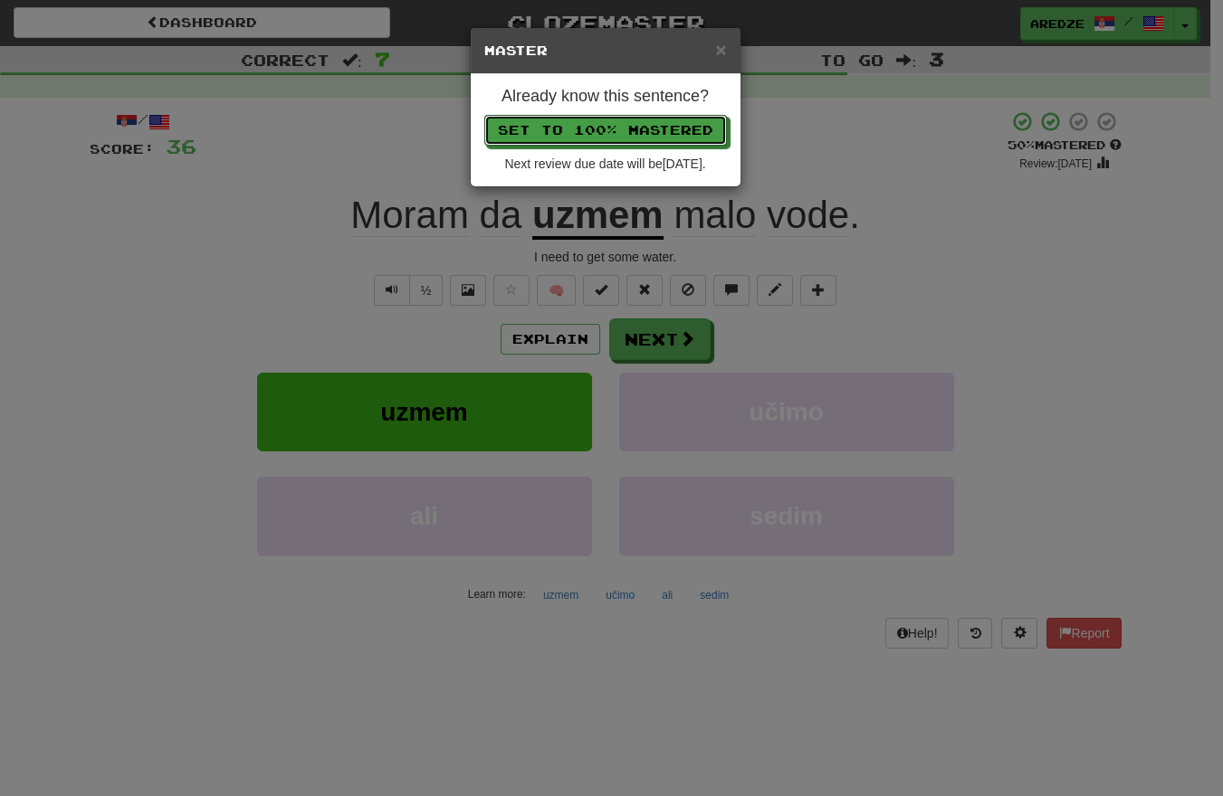
click at [484, 115] on button "Set to 100% Mastered" at bounding box center [605, 130] width 243 height 31
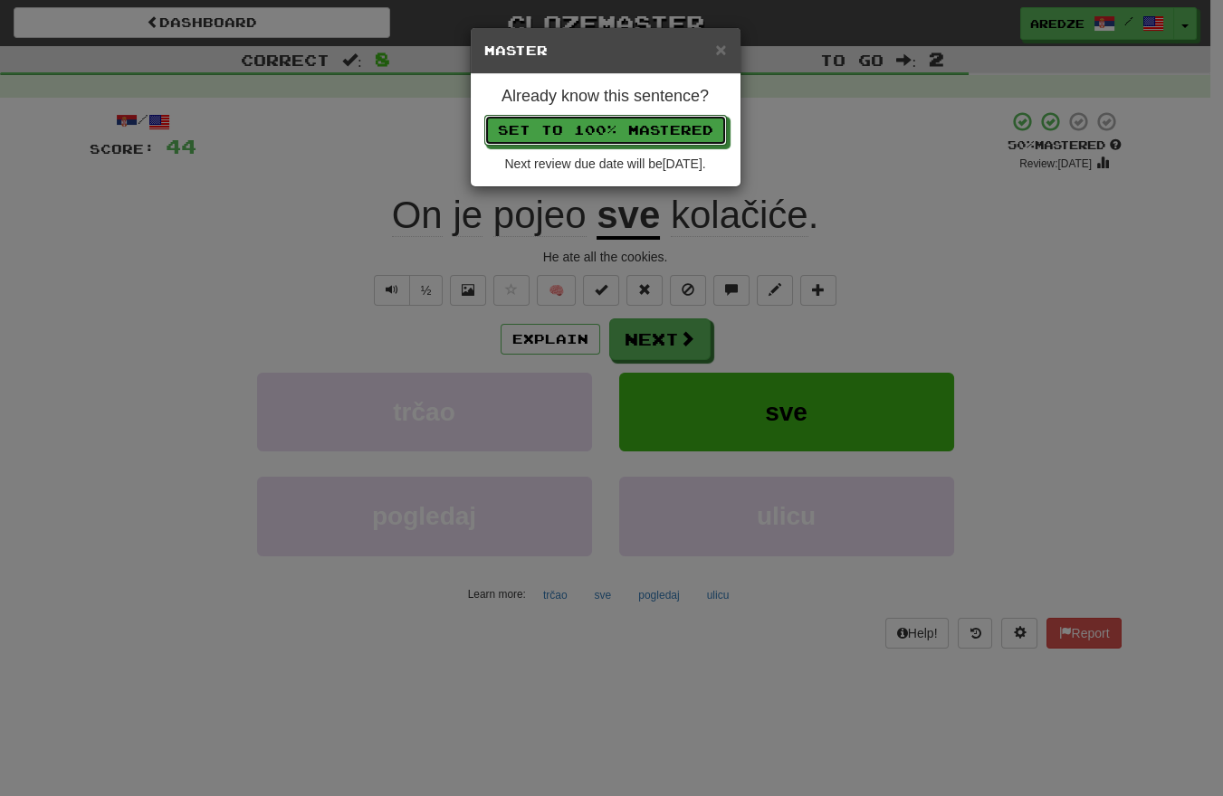
click at [484, 115] on button "Set to 100% Mastered" at bounding box center [605, 130] width 243 height 31
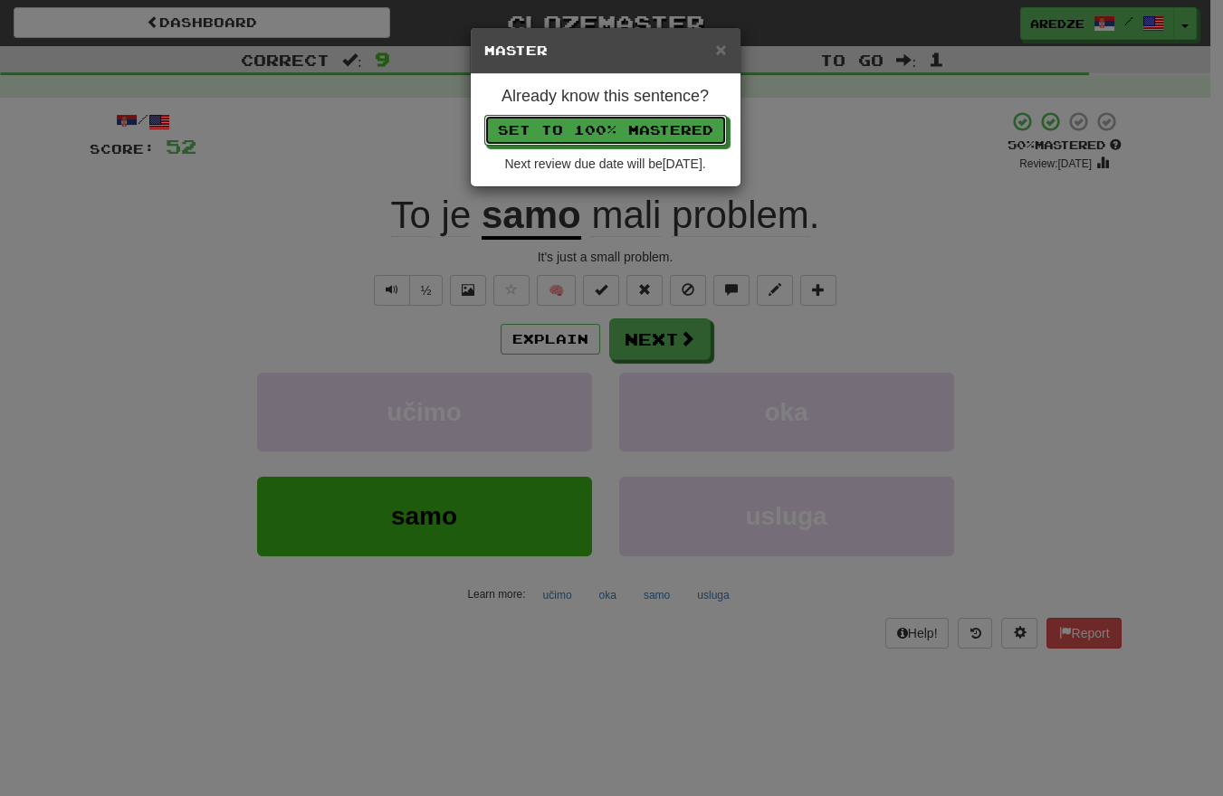
click at [484, 115] on button "Set to 100% Mastered" at bounding box center [605, 130] width 243 height 31
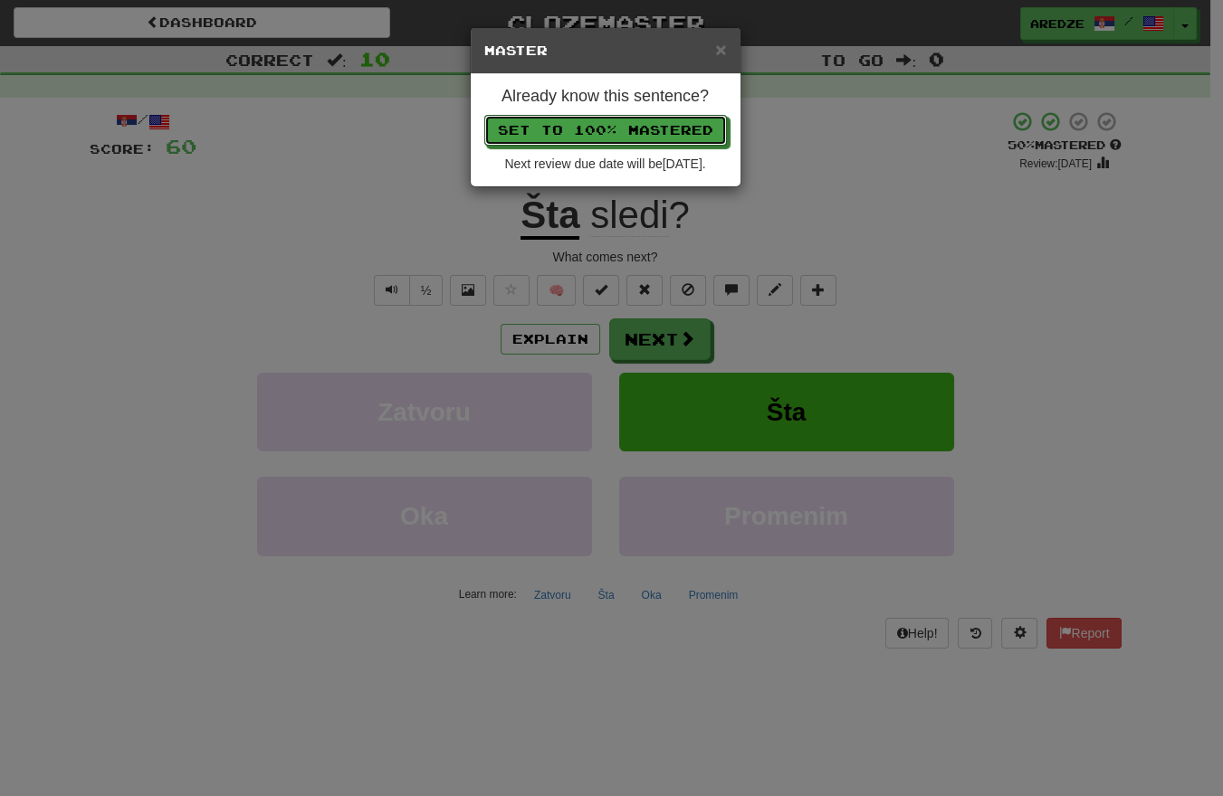
click at [484, 115] on button "Set to 100% Mastered" at bounding box center [605, 130] width 243 height 31
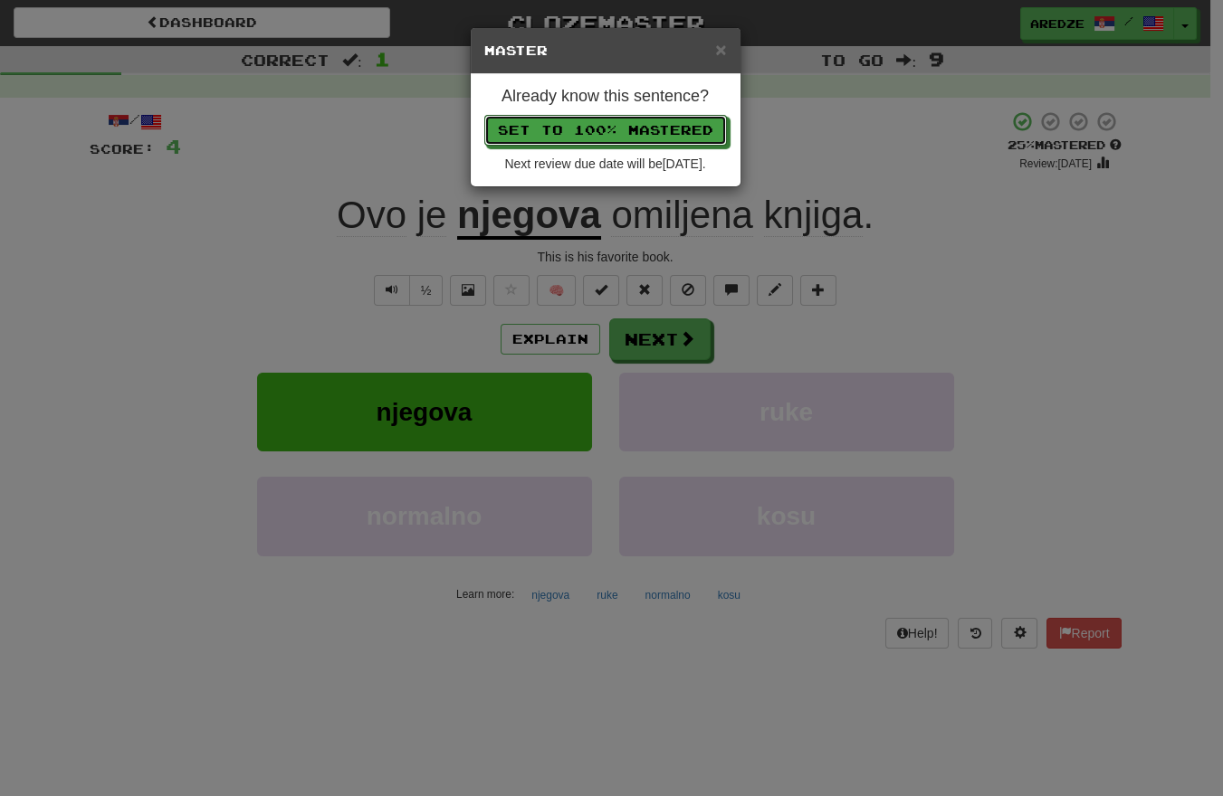
click at [484, 115] on button "Set to 100% Mastered" at bounding box center [605, 130] width 243 height 31
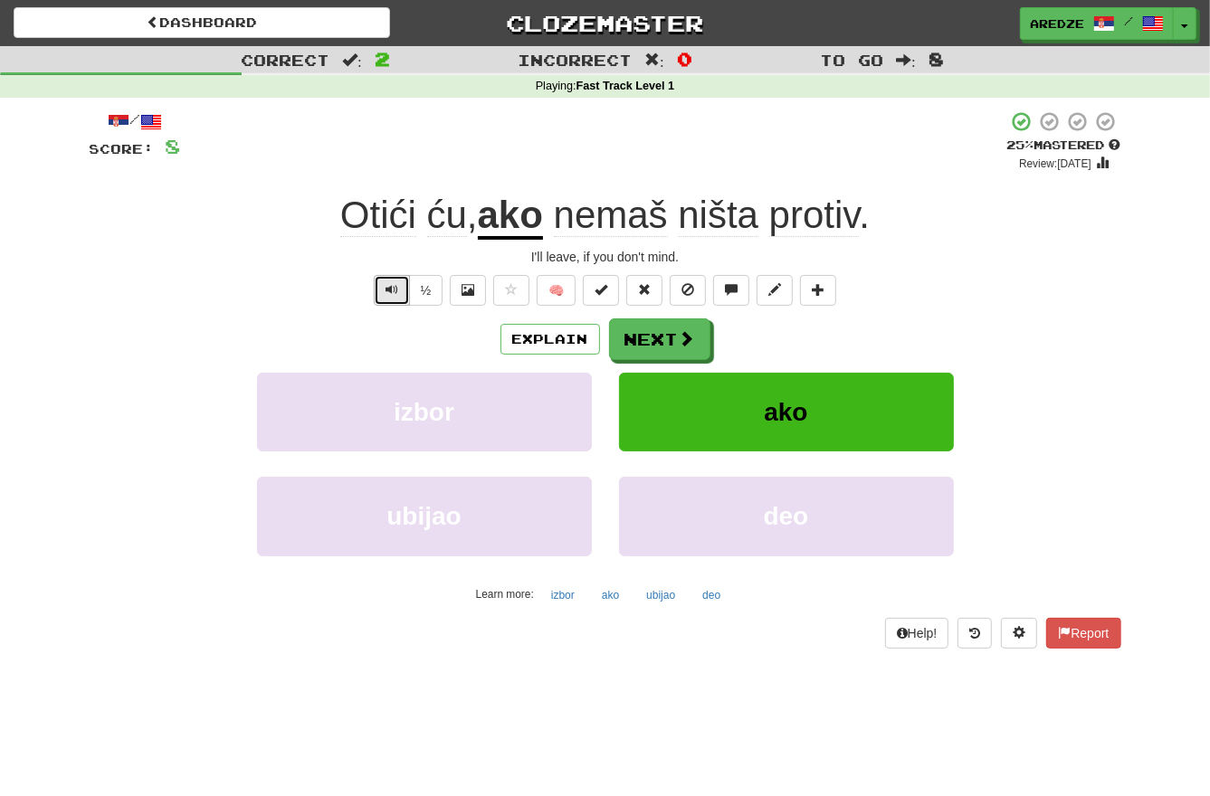
click at [399, 276] on button "Text-to-speech controls" at bounding box center [392, 290] width 36 height 31
click at [423, 283] on button "½" at bounding box center [426, 290] width 34 height 31
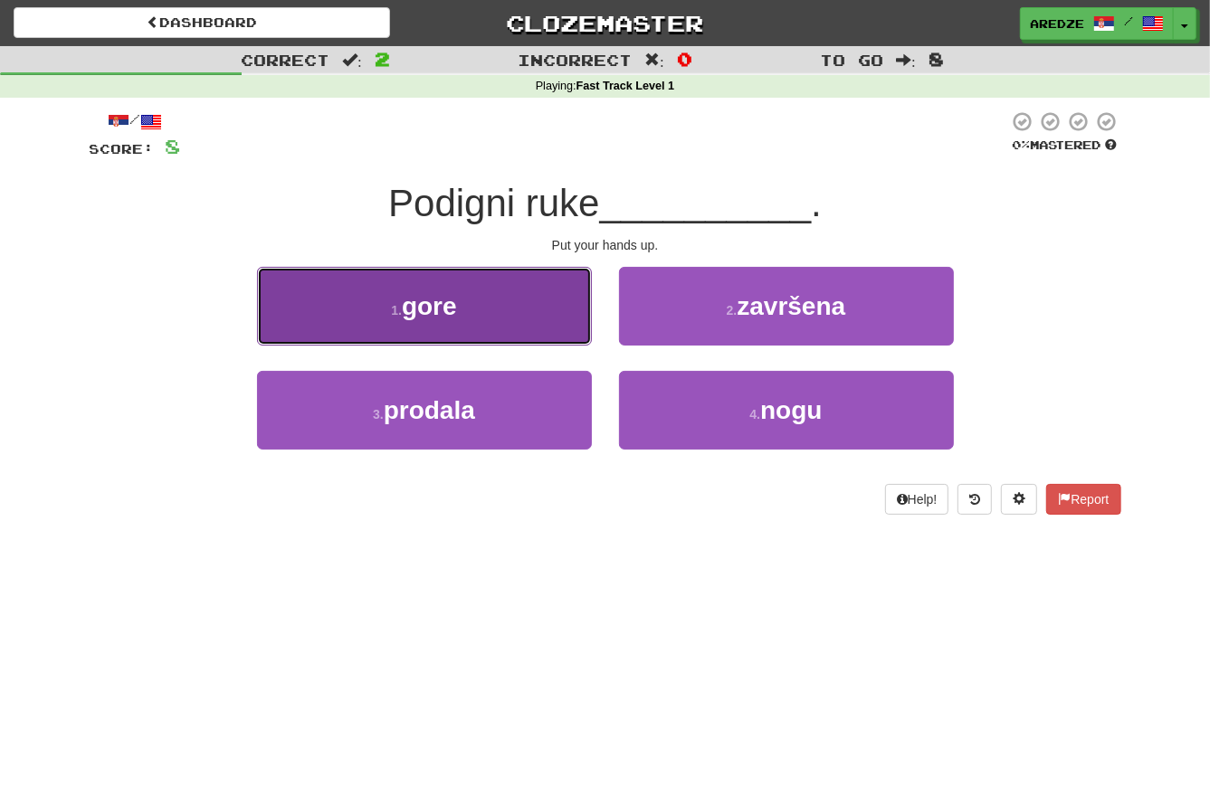
click at [464, 302] on button "1 . gore" at bounding box center [424, 306] width 335 height 79
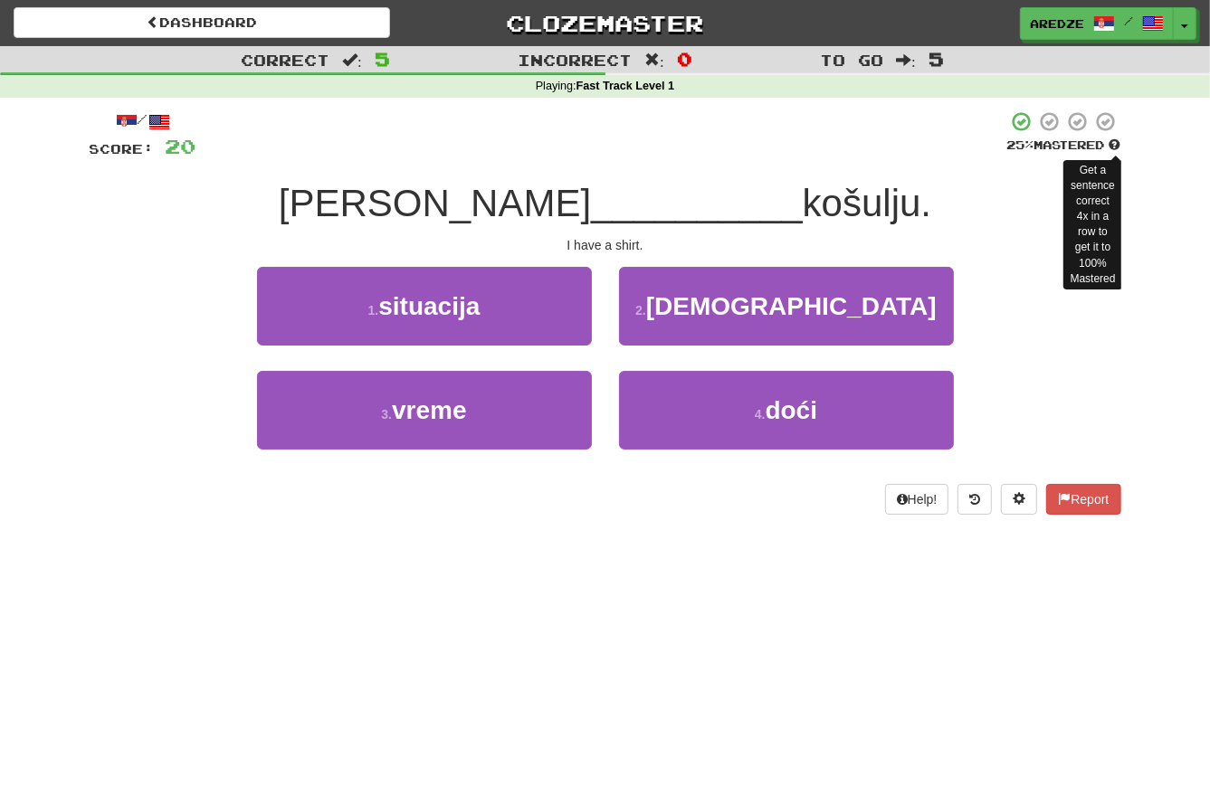
click at [1114, 144] on span at bounding box center [1115, 145] width 12 height 12
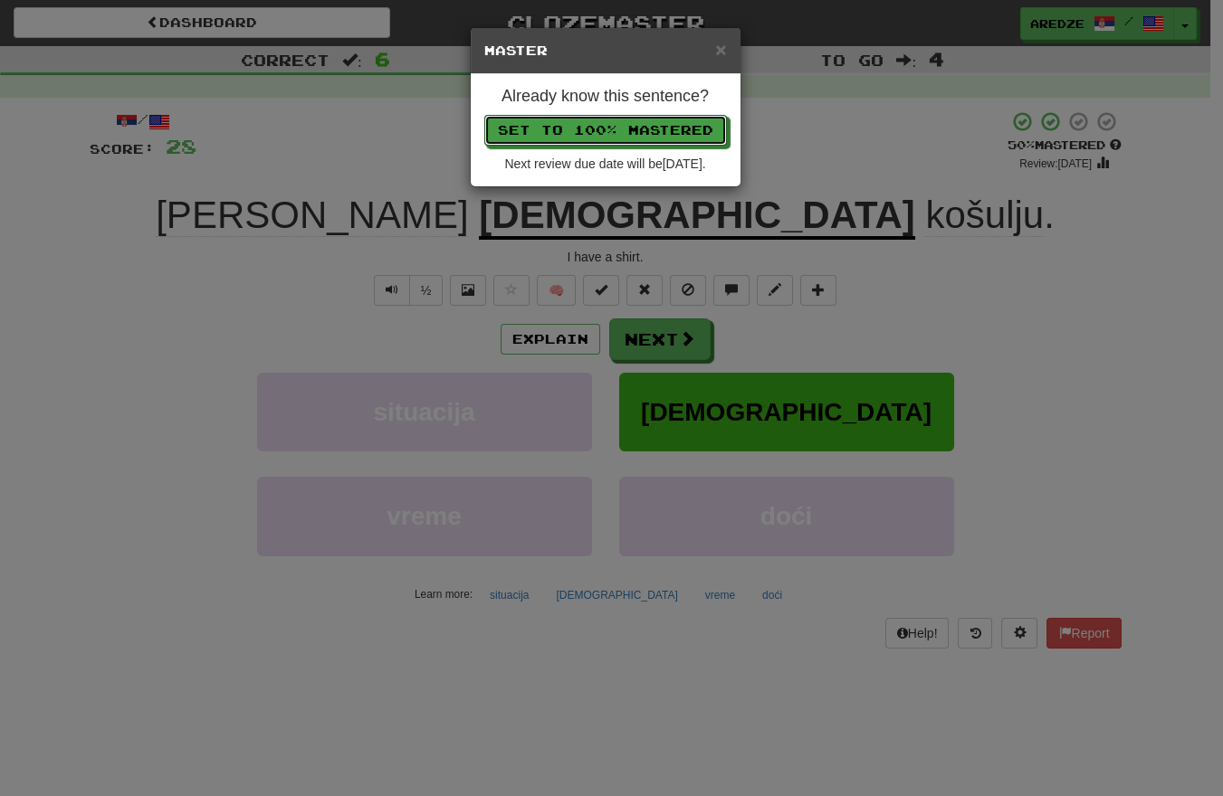
click at [484, 115] on button "Set to 100% Mastered" at bounding box center [605, 130] width 243 height 31
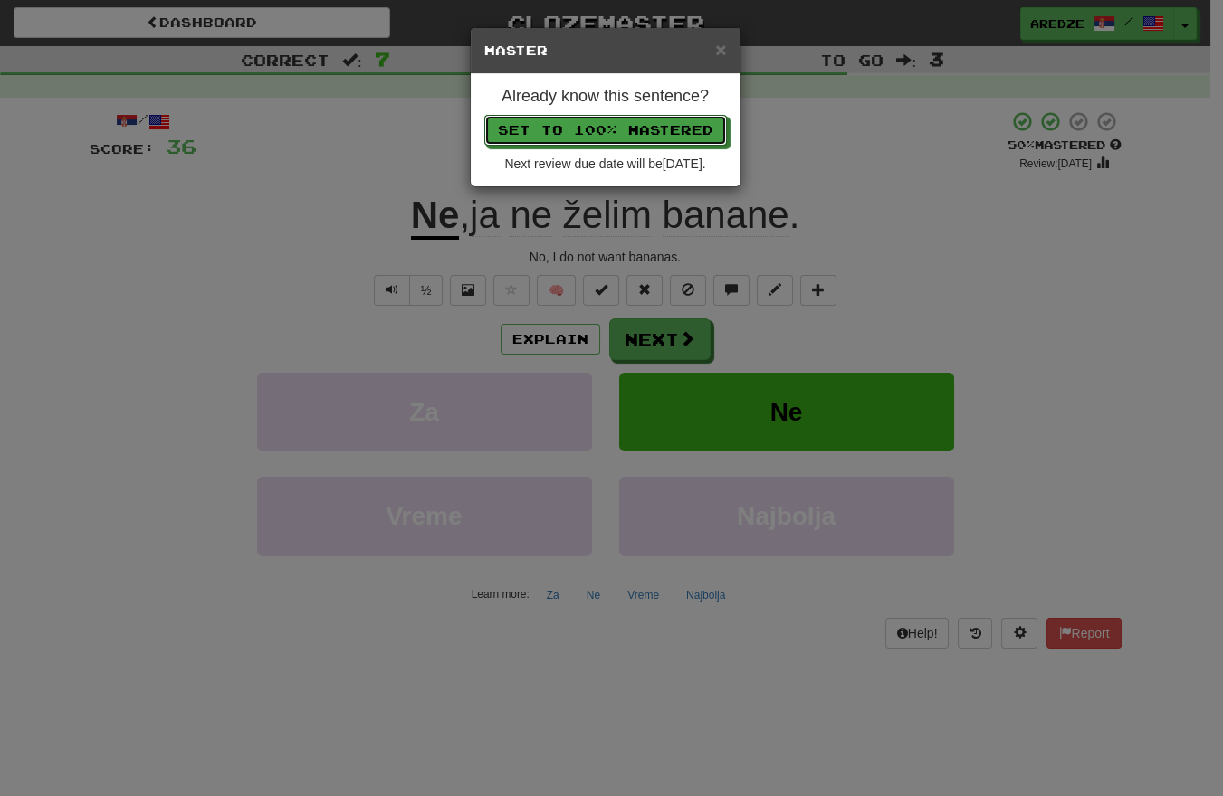
click at [484, 115] on button "Set to 100% Mastered" at bounding box center [605, 130] width 243 height 31
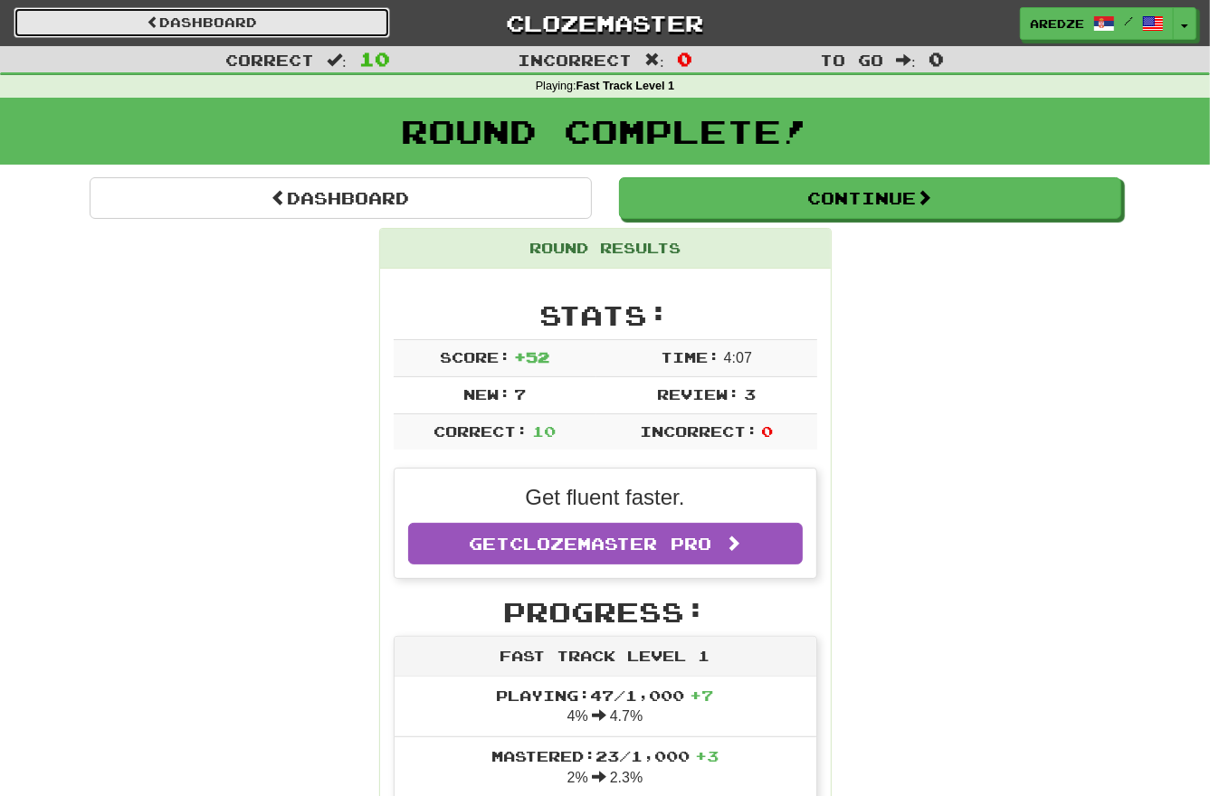
click at [14, 7] on link "Dashboard" at bounding box center [202, 22] width 376 height 31
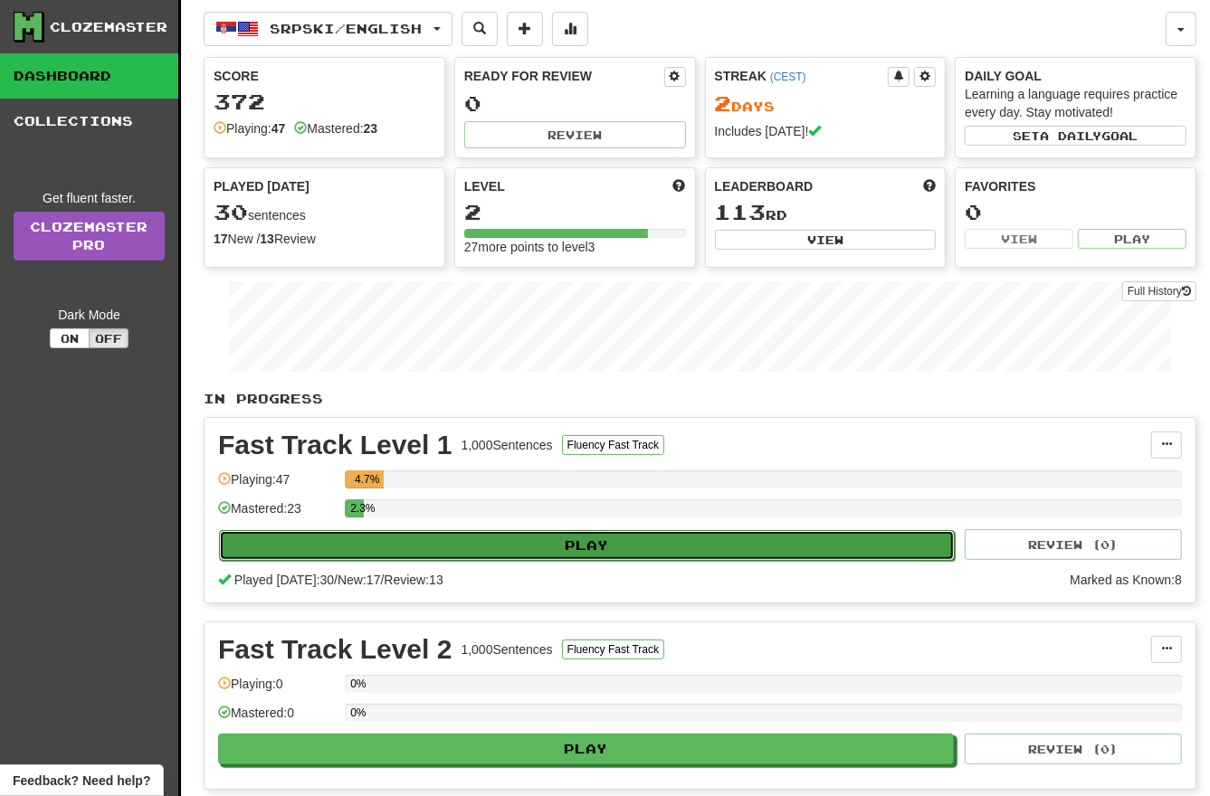
click at [768, 543] on button "Play" at bounding box center [587, 545] width 736 height 31
select select "**"
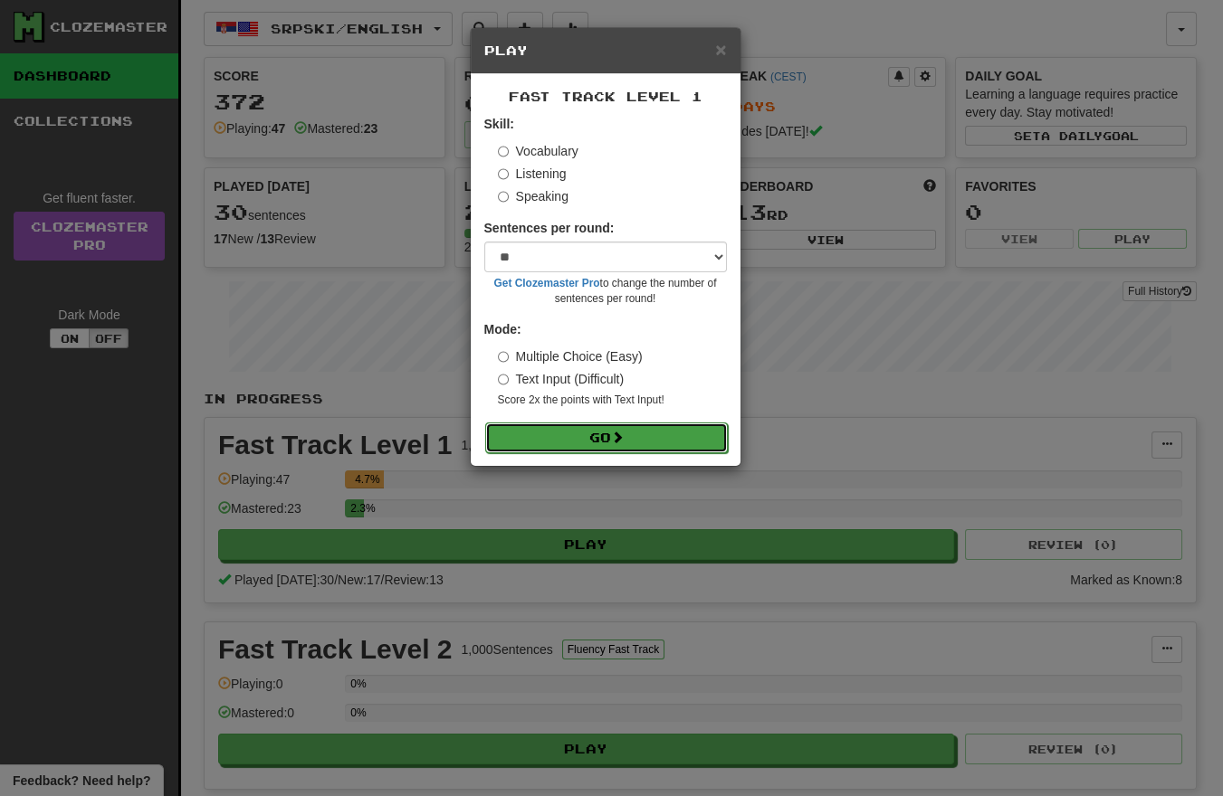
click at [645, 436] on button "Go" at bounding box center [606, 438] width 243 height 31
